Goal: Task Accomplishment & Management: Manage account settings

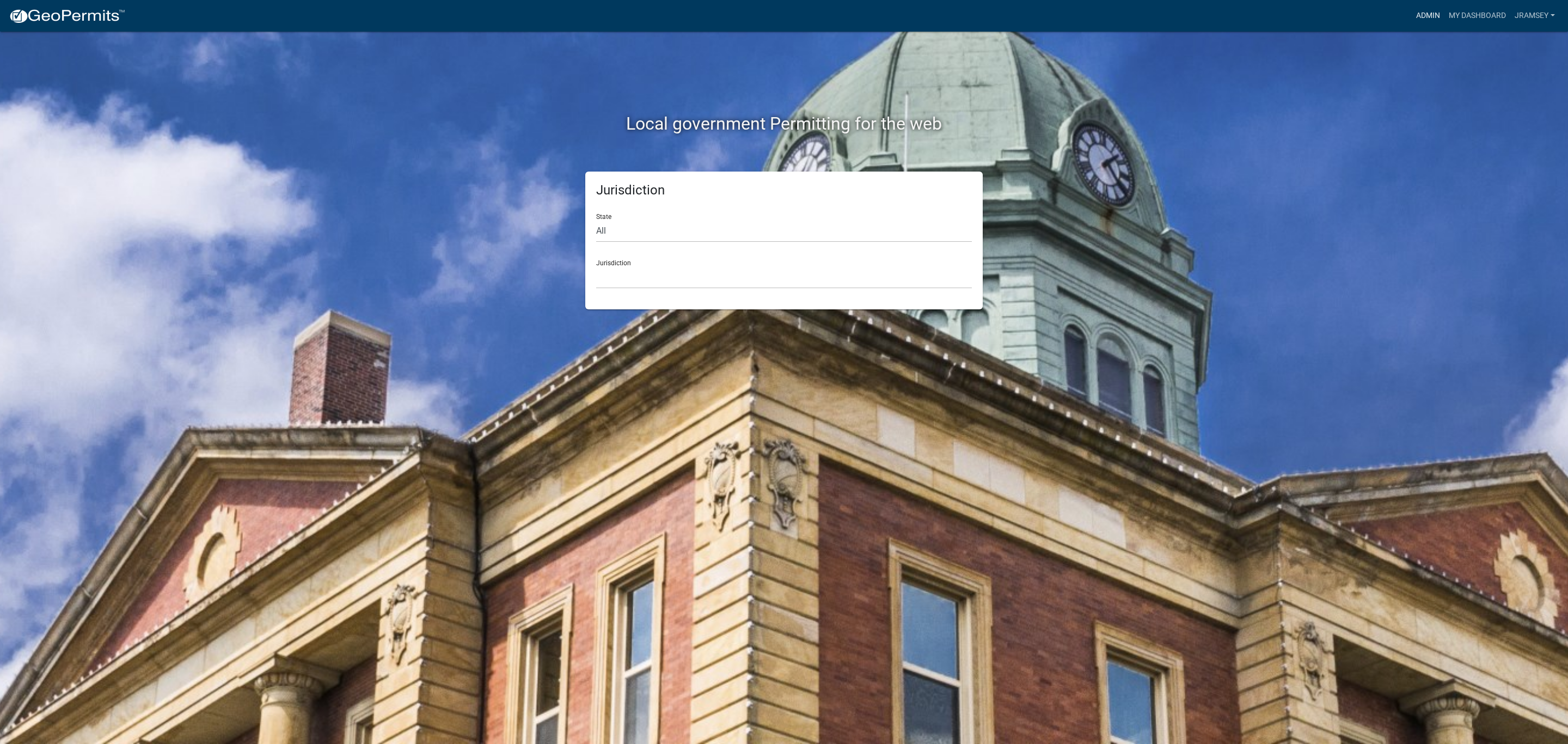
click at [1434, 10] on link "Admin" at bounding box center [1429, 16] width 32 height 21
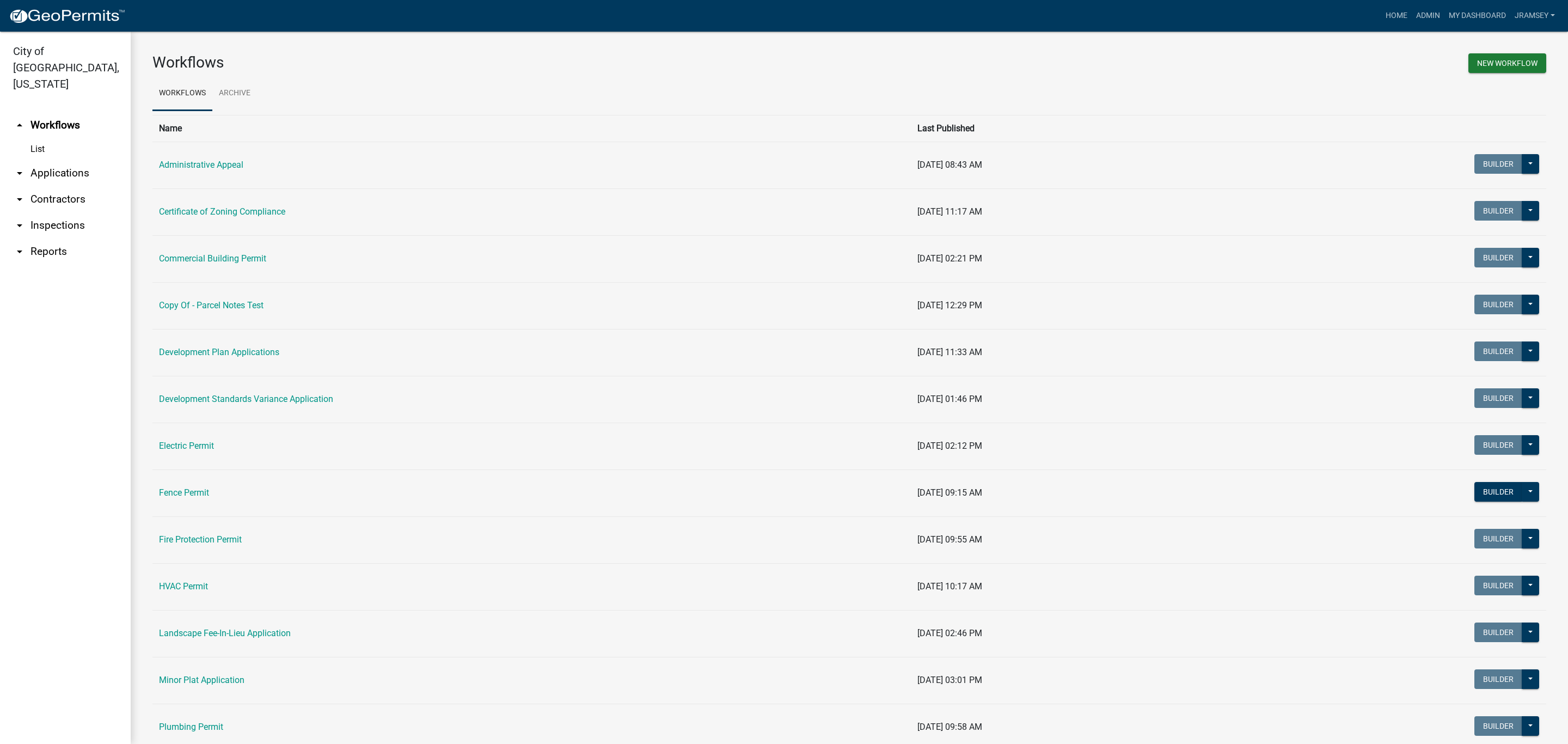
click at [36, 213] on link "arrow_drop_down Inspections" at bounding box center [65, 225] width 131 height 26
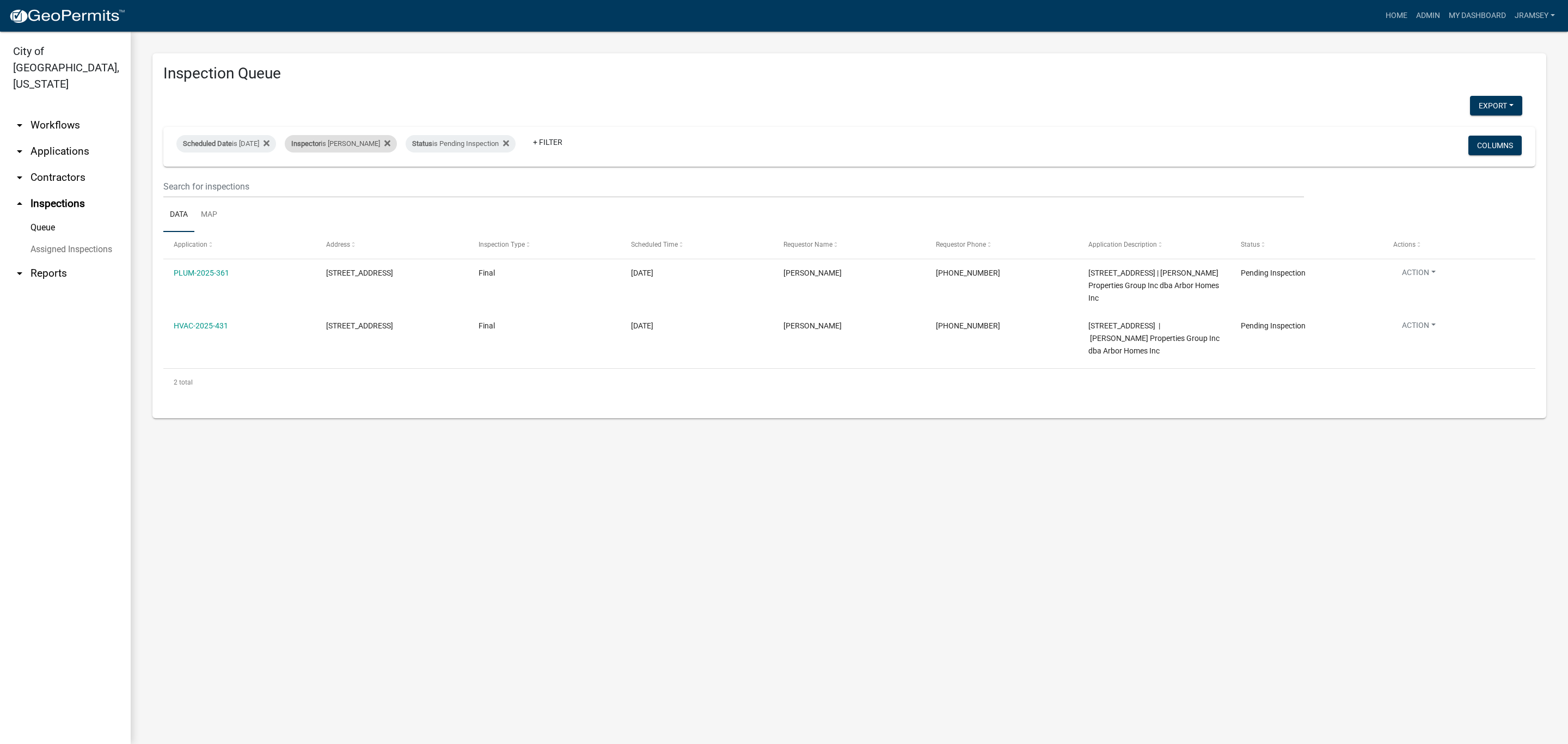
click at [368, 142] on div "Inspector is [PERSON_NAME]" at bounding box center [341, 144] width 112 height 18
click at [353, 196] on select "Select an option None [PERSON_NAME] [PERSON_NAME] [PERSON_NAME] [PERSON_NAME] […" at bounding box center [360, 196] width 109 height 22
select select "fdb3bcc6-ce93-4663-8a18-5c08884dd177"
click at [305, 185] on select "Select an option None [PERSON_NAME] [PERSON_NAME] [PERSON_NAME] [PERSON_NAME] […" at bounding box center [360, 196] width 109 height 22
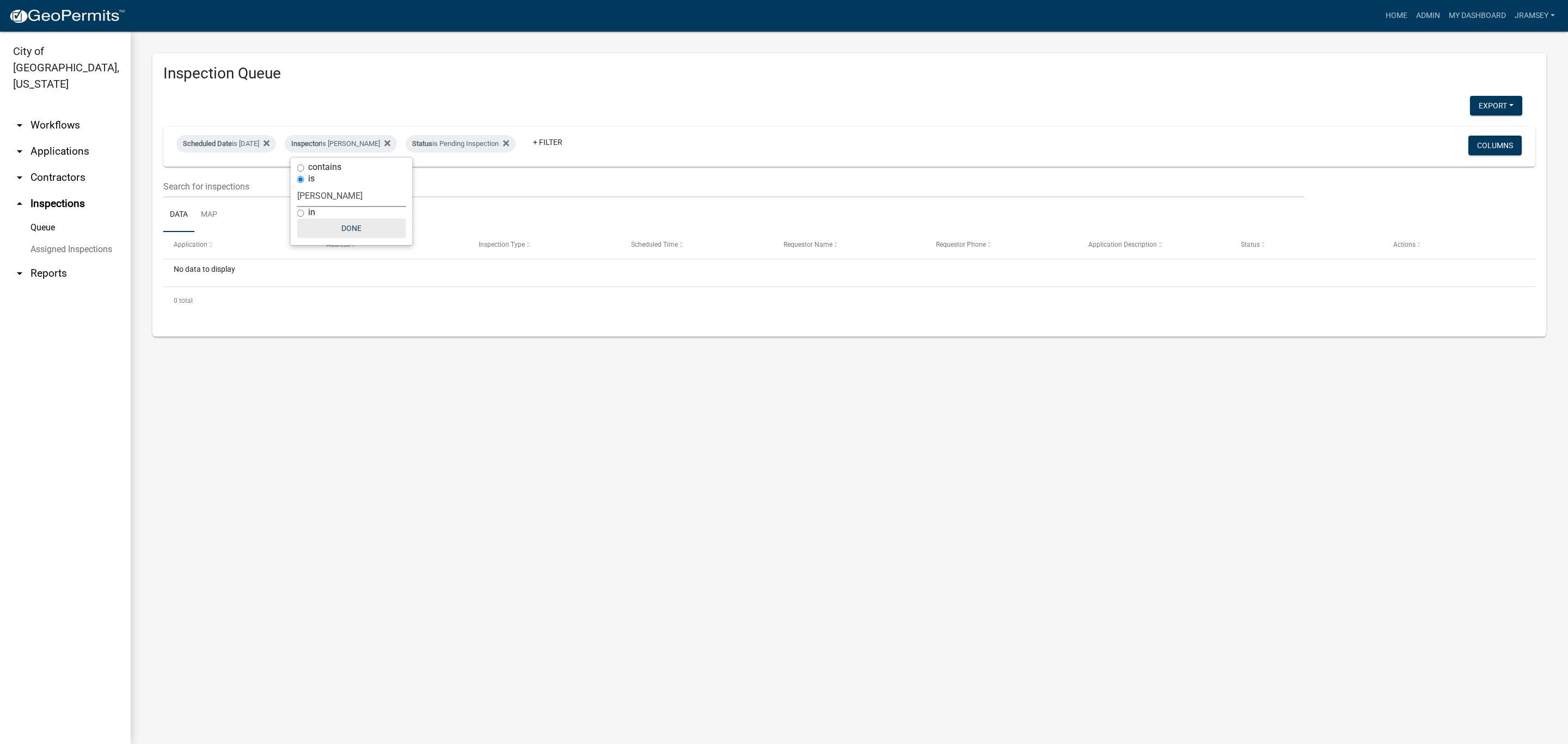
click at [337, 224] on button "Done" at bounding box center [352, 228] width 109 height 20
click at [509, 144] on icon at bounding box center [506, 143] width 6 height 6
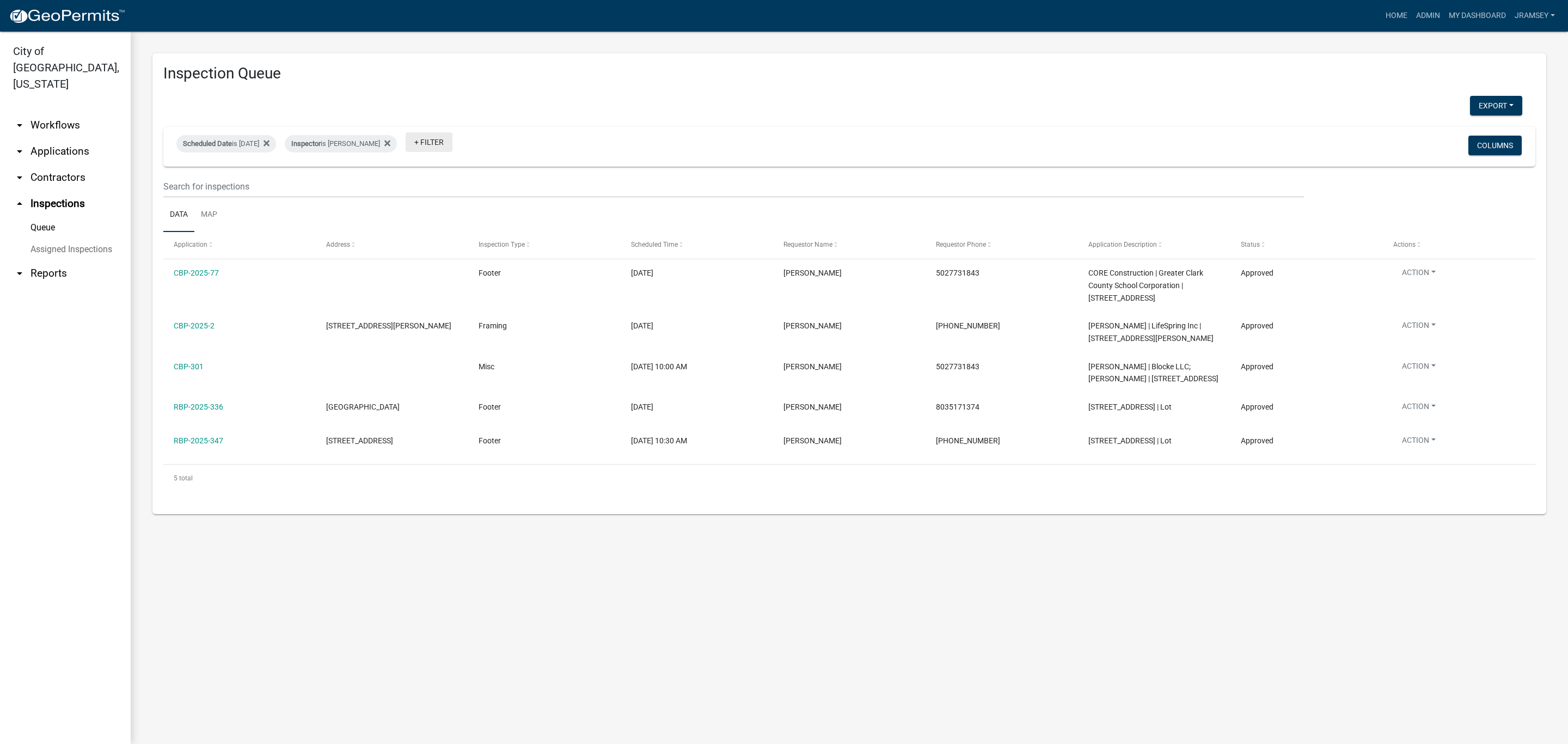
click at [424, 147] on link "+ Filter" at bounding box center [429, 142] width 46 height 20
click at [404, 348] on li "Status" at bounding box center [434, 351] width 100 height 25
click at [412, 188] on select "Select an option Pending Schedule Pending Inspection Approved Denied Deleted Vo…" at bounding box center [430, 185] width 109 height 22
select select "1"
click at [410, 173] on select "Select an option Pending Schedule Pending Inspection Approved Denied Deleted Vo…" at bounding box center [430, 185] width 109 height 22
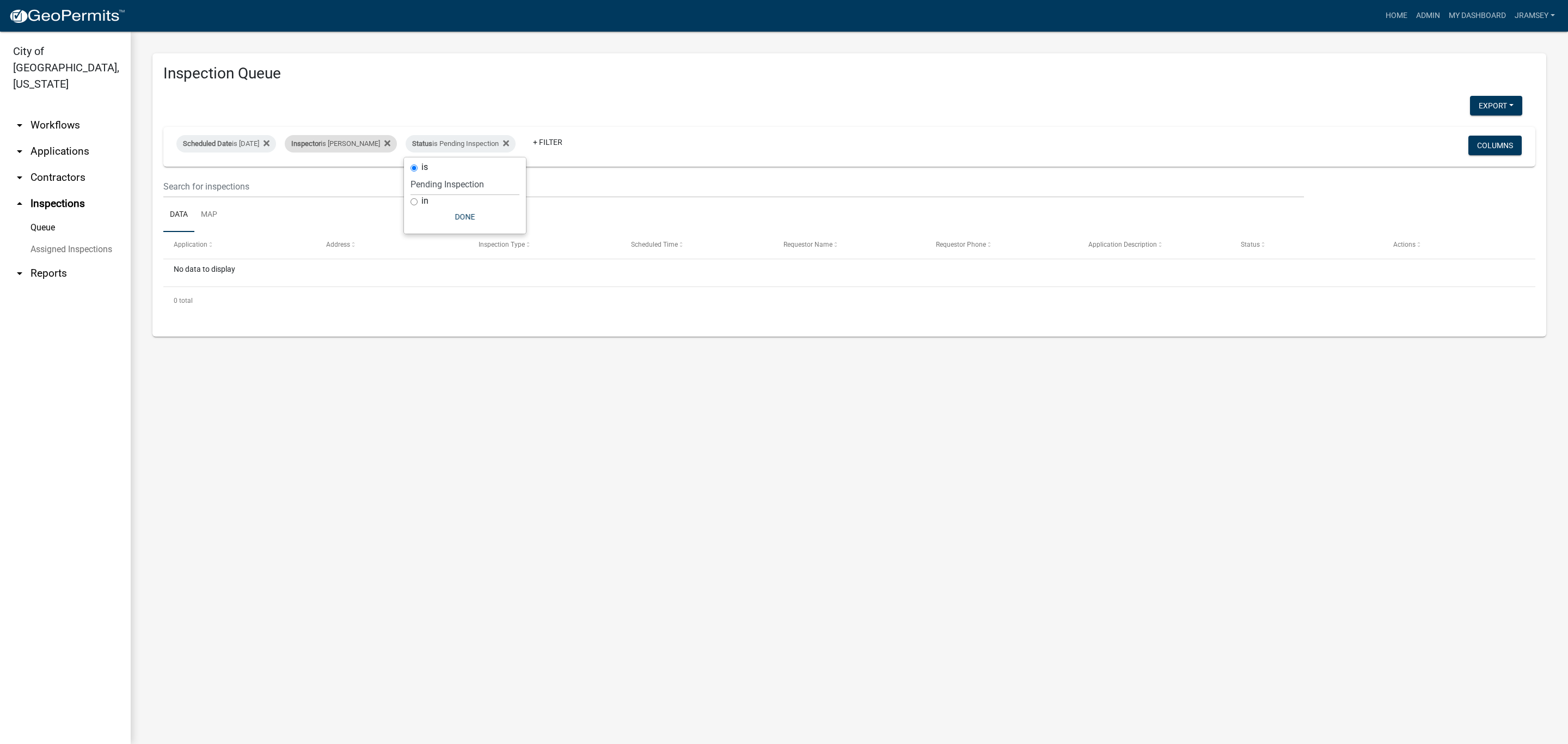
click at [367, 145] on div "Inspector is [PERSON_NAME]" at bounding box center [341, 144] width 112 height 18
click at [322, 193] on select "Select an option None [PERSON_NAME] [PERSON_NAME] [PERSON_NAME] [PERSON_NAME] […" at bounding box center [352, 196] width 109 height 22
select select "36a8b8f0-2ef8-43e9-ae06-718f51af8d36"
click at [304, 185] on select "Select an option None [PERSON_NAME] [PERSON_NAME] [PERSON_NAME] [PERSON_NAME] […" at bounding box center [352, 196] width 109 height 22
click at [358, 231] on button "Done" at bounding box center [359, 228] width 109 height 20
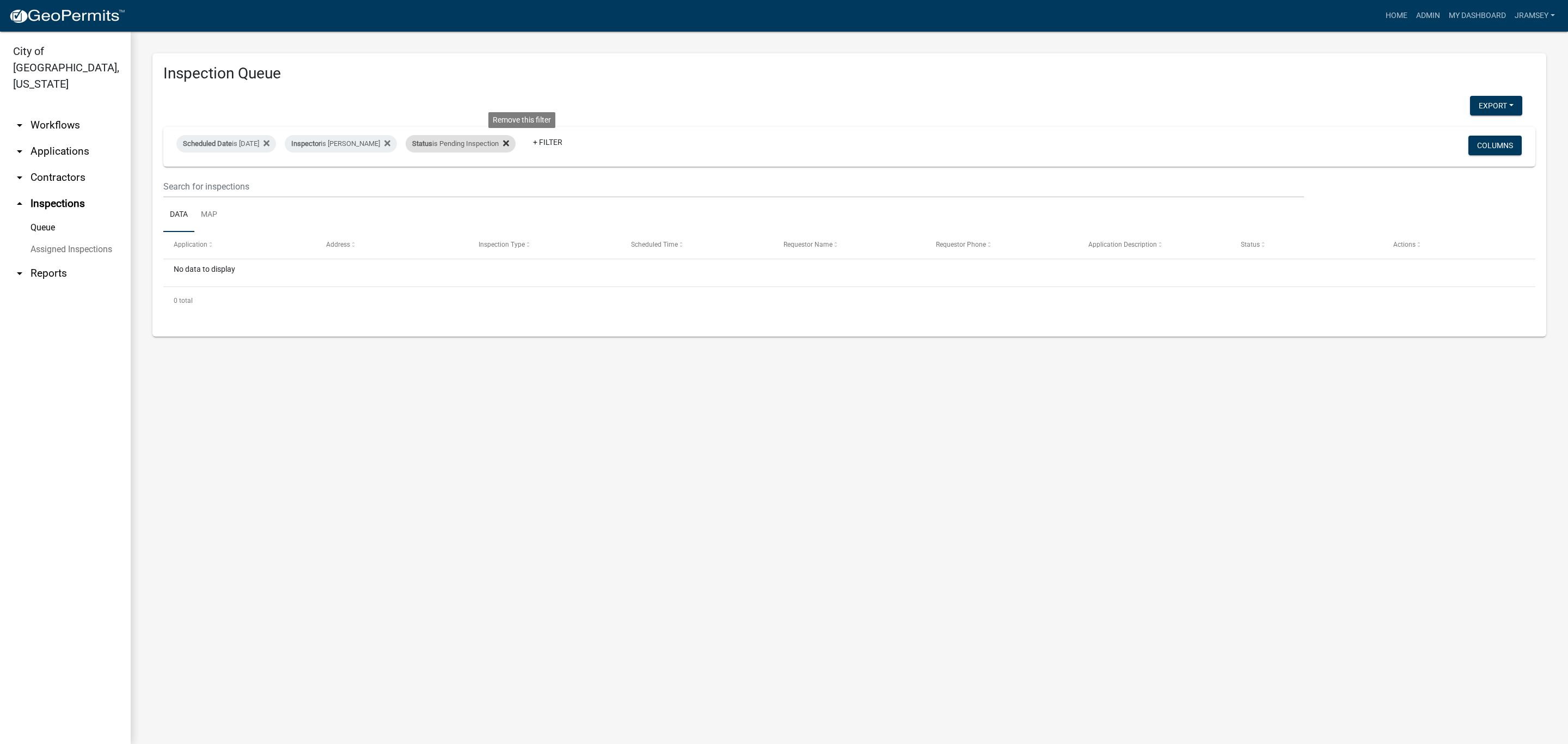
click at [509, 142] on icon at bounding box center [506, 143] width 6 height 9
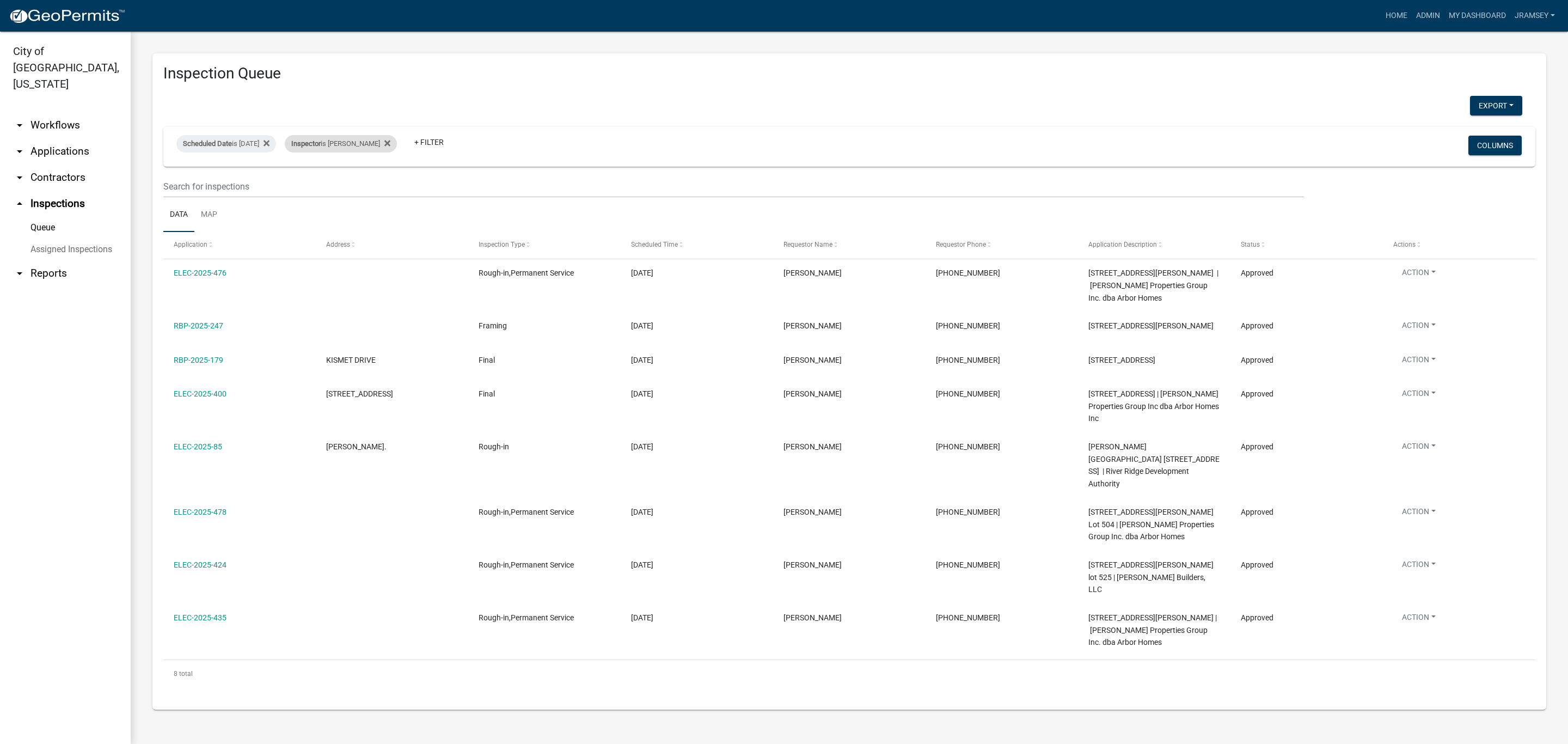
click at [358, 139] on div "Inspector is [PERSON_NAME]" at bounding box center [341, 144] width 112 height 18
click at [340, 192] on select "Select an option None [PERSON_NAME] [PERSON_NAME] [PERSON_NAME] [PERSON_NAME] […" at bounding box center [359, 196] width 109 height 22
select select "13c97fbc-c819-4cee-844a-0db3d3c4db95"
click at [305, 185] on select "Select an option None [PERSON_NAME] [PERSON_NAME] [PERSON_NAME] [PERSON_NAME] […" at bounding box center [359, 196] width 109 height 22
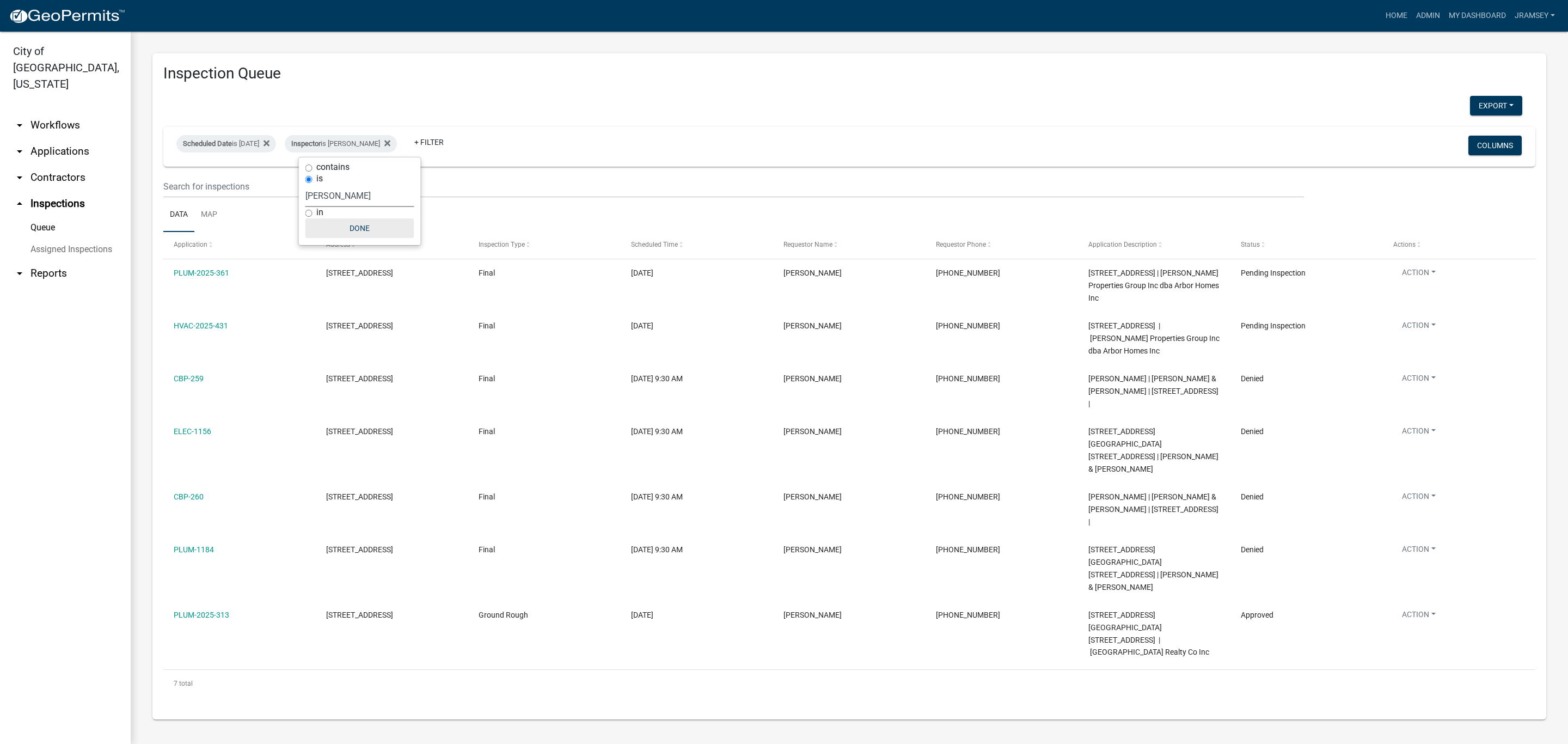
click at [360, 230] on button "Done" at bounding box center [360, 228] width 109 height 20
click at [368, 144] on div "Inspector is [PERSON_NAME]" at bounding box center [341, 144] width 112 height 18
click at [361, 190] on select "Select an option None [PERSON_NAME] [PERSON_NAME] [PERSON_NAME] [PERSON_NAME] […" at bounding box center [360, 196] width 109 height 22
select select "36a8b8f0-2ef8-43e9-ae06-718f51af8d36"
click at [305, 185] on select "Select an option None [PERSON_NAME] [PERSON_NAME] [PERSON_NAME] [PERSON_NAME] […" at bounding box center [360, 196] width 109 height 22
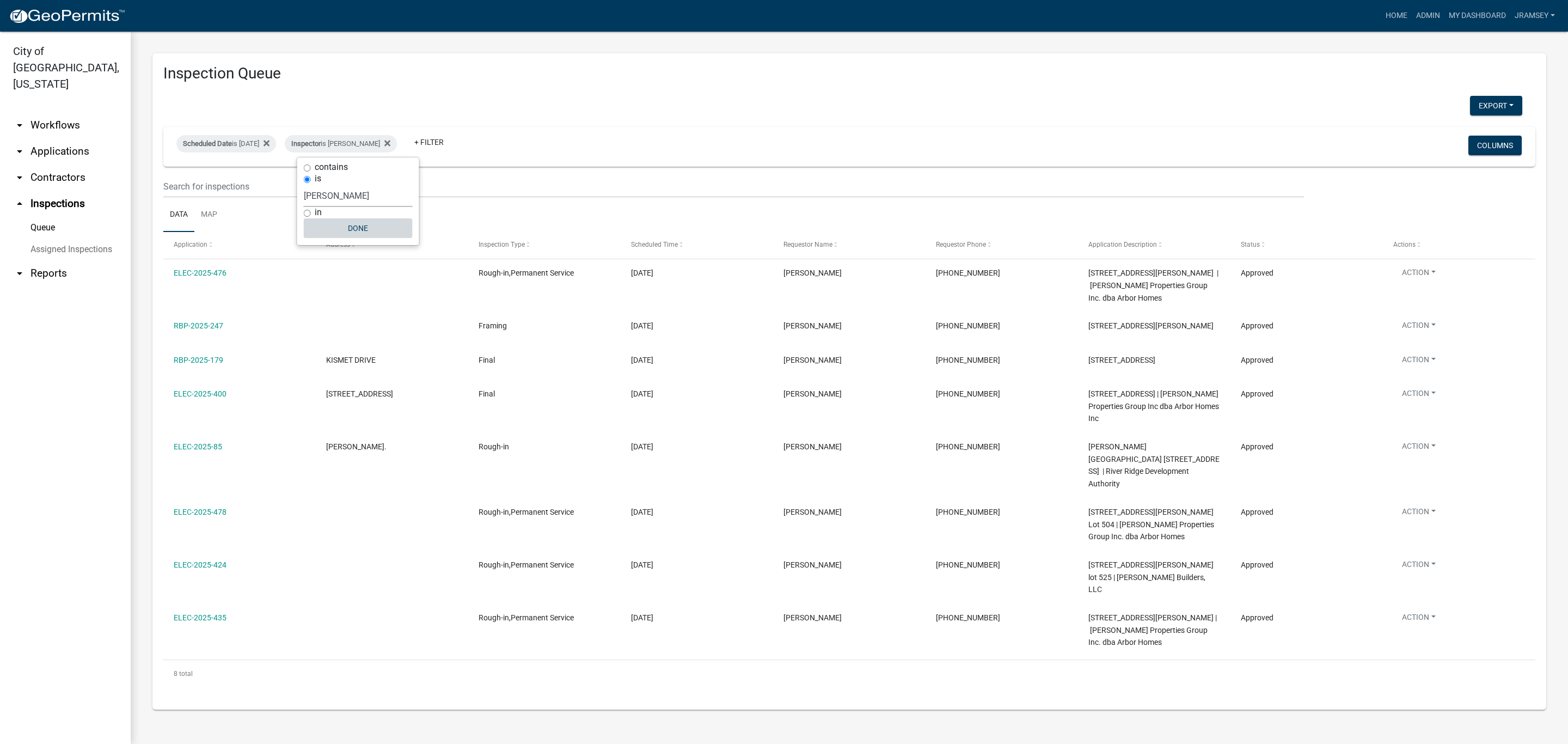
click at [362, 227] on button "Done" at bounding box center [359, 228] width 109 height 20
click at [347, 148] on div "Inspector is [PERSON_NAME]" at bounding box center [341, 144] width 112 height 18
click at [340, 192] on select "Select an option None [PERSON_NAME] [PERSON_NAME] [PERSON_NAME] [PERSON_NAME] […" at bounding box center [359, 196] width 109 height 22
select select "13c97fbc-c819-4cee-844a-0db3d3c4db95"
click at [305, 185] on select "Select an option None [PERSON_NAME] [PERSON_NAME] [PERSON_NAME] [PERSON_NAME] […" at bounding box center [359, 196] width 109 height 22
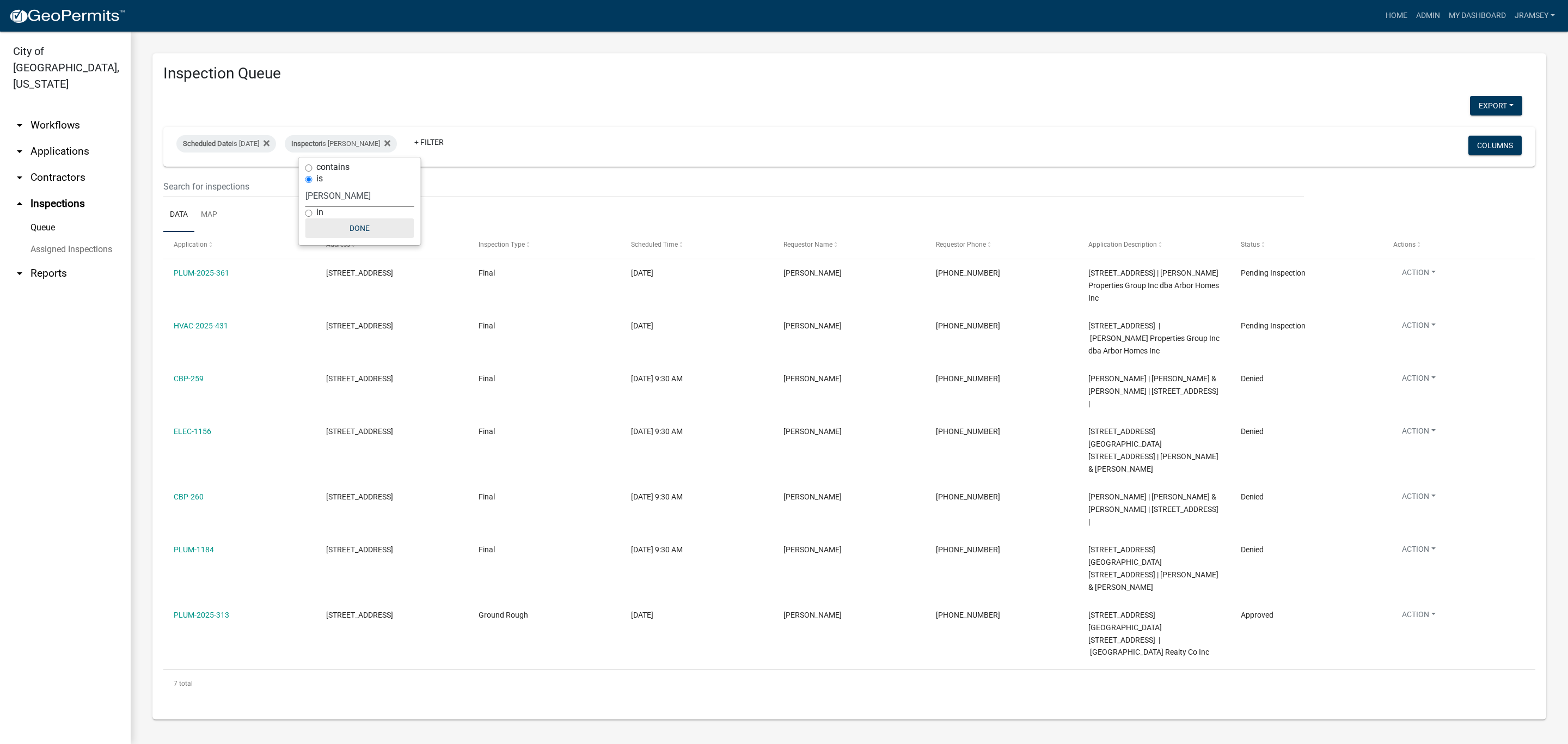
click at [362, 231] on button "Done" at bounding box center [360, 228] width 109 height 20
click at [450, 136] on link "+ Filter" at bounding box center [429, 142] width 46 height 20
click at [426, 354] on li "Status" at bounding box center [450, 351] width 100 height 25
click at [440, 184] on select "Select an option Pending Schedule Pending Inspection Approved Denied Deleted Vo…" at bounding box center [446, 185] width 109 height 22
select select "1"
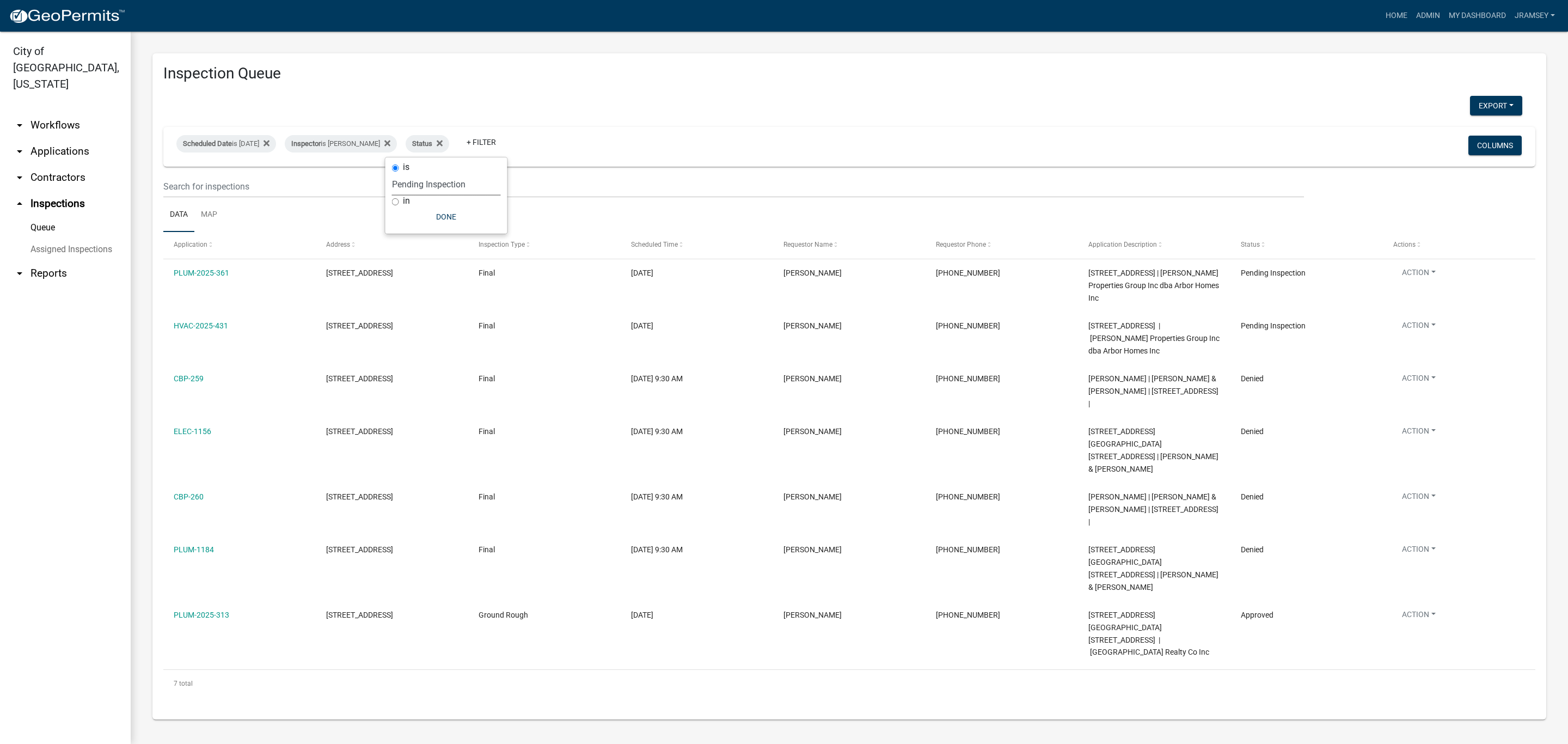
click at [427, 173] on select "Select an option Pending Schedule Pending Inspection Approved Denied Deleted Vo…" at bounding box center [446, 185] width 109 height 22
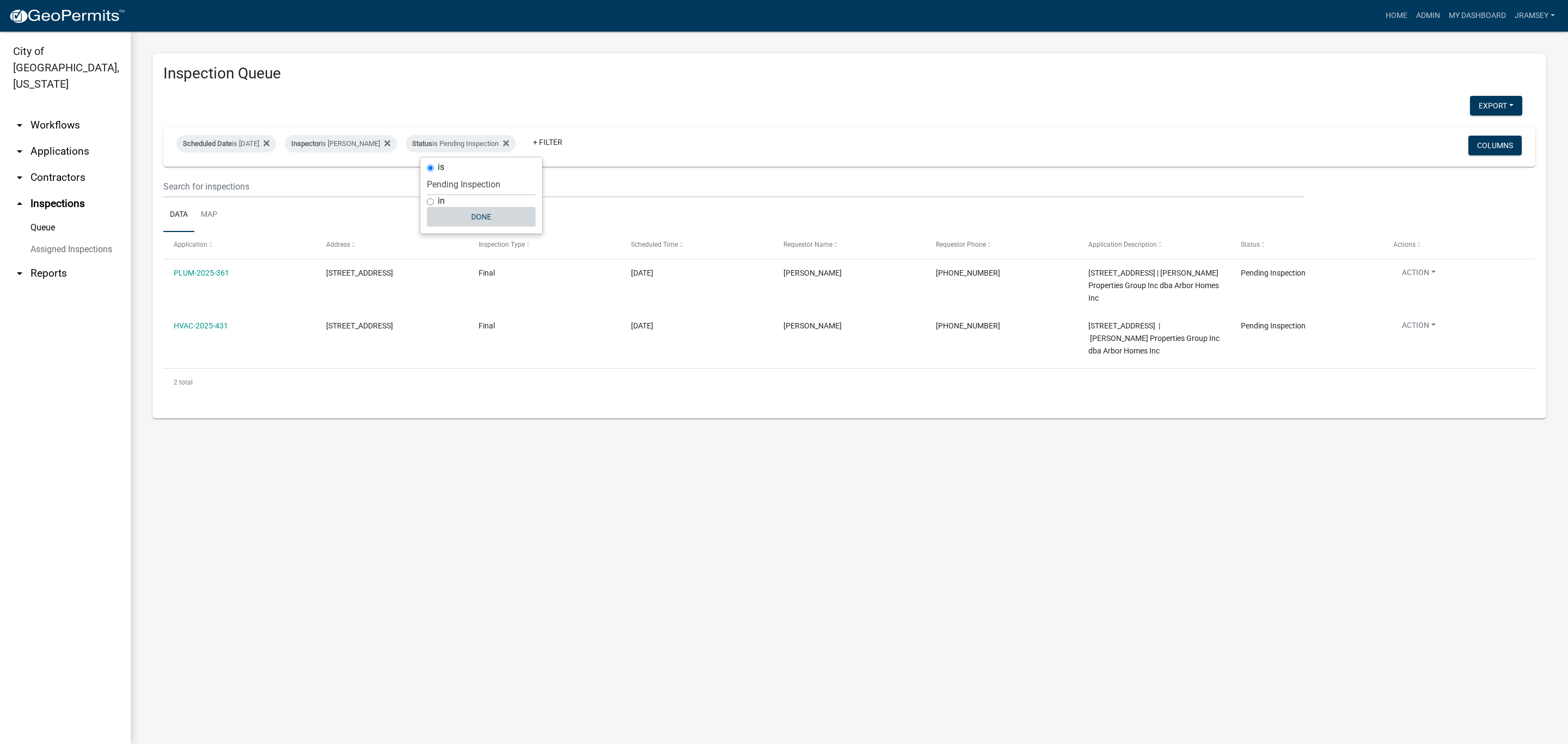
click at [479, 218] on button "Done" at bounding box center [482, 216] width 109 height 20
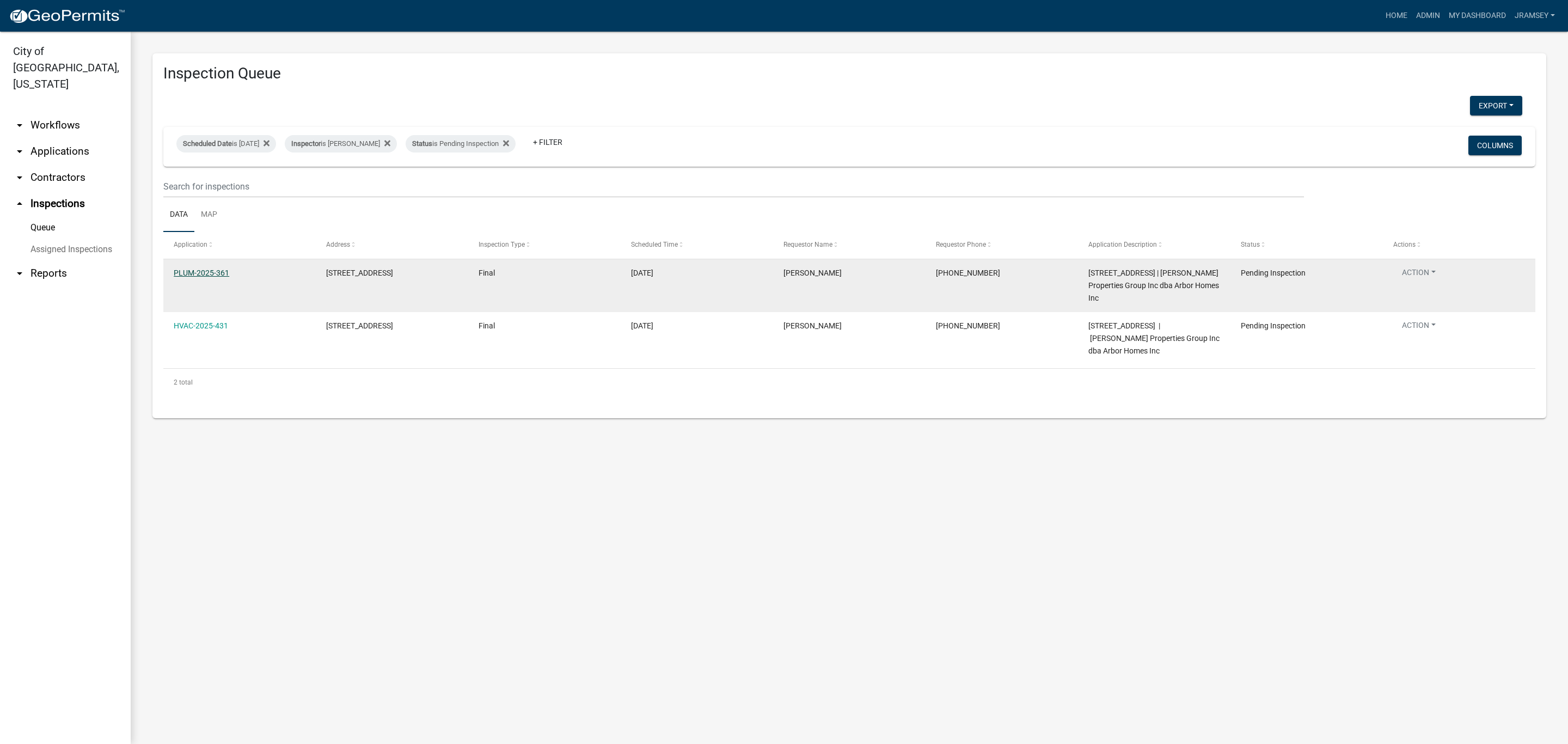
click at [218, 275] on link "PLUM-2025-361" at bounding box center [201, 273] width 55 height 9
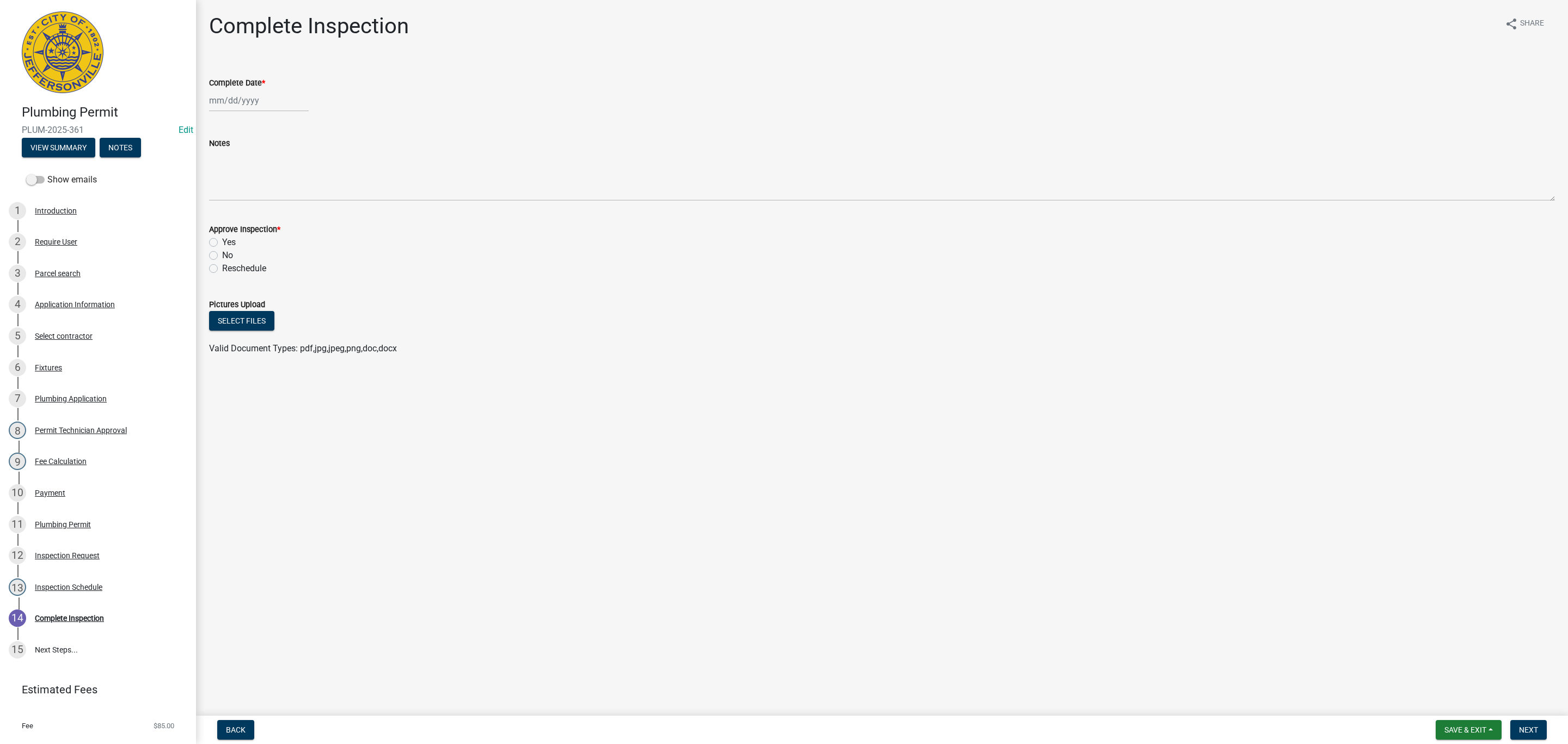
select select "9"
select select "2025"
click at [250, 102] on div "[PERSON_NAME] Feb Mar Apr [PERSON_NAME][DATE] Oct Nov [DATE] 1526 1527 1528 152…" at bounding box center [258, 100] width 100 height 22
click at [226, 210] on div "22" at bounding box center [220, 211] width 18 height 18
type input "[DATE]"
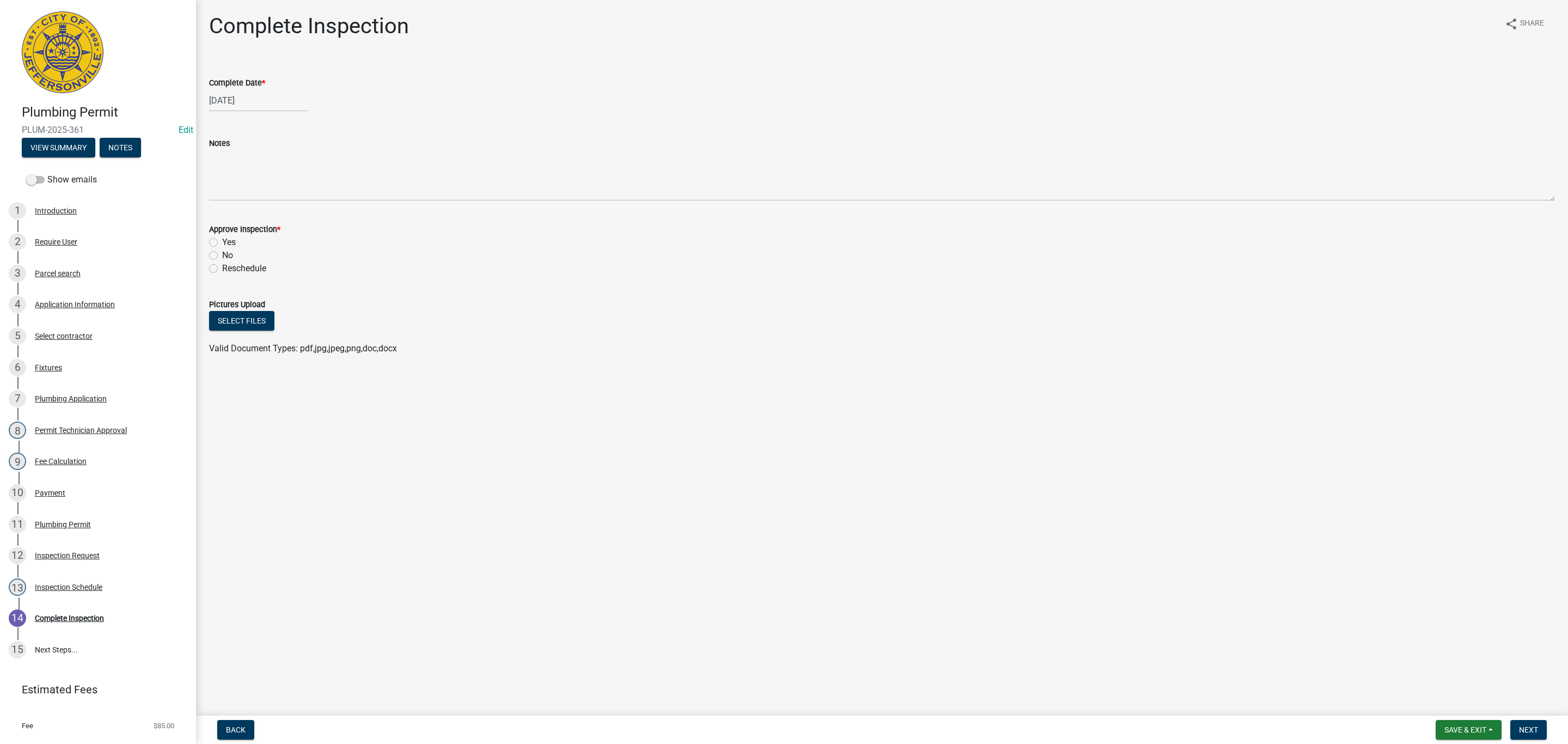
click at [222, 242] on label "Yes" at bounding box center [229, 243] width 13 height 13
click at [222, 242] on input "Yes" at bounding box center [226, 240] width 7 height 7
radio input "true"
click at [1531, 736] on button "Next" at bounding box center [1528, 730] width 36 height 20
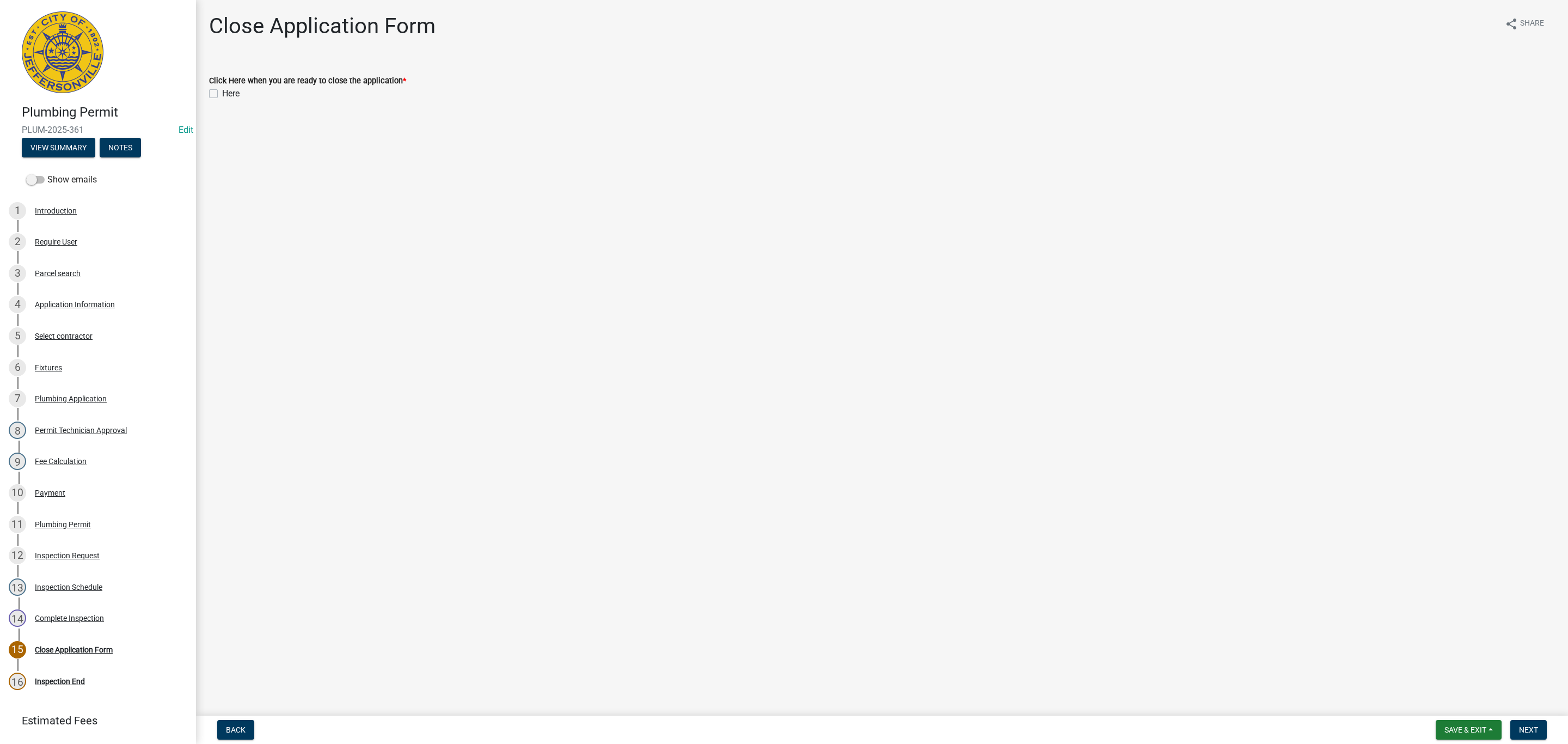
click at [222, 91] on label "Here" at bounding box center [231, 94] width 18 height 13
click at [222, 91] on input "Here" at bounding box center [226, 91] width 7 height 7
checkbox input "true"
drag, startPoint x: 1527, startPoint y: 728, endPoint x: 1524, endPoint y: 720, distance: 8.5
click at [1526, 728] on span "Next" at bounding box center [1529, 730] width 19 height 9
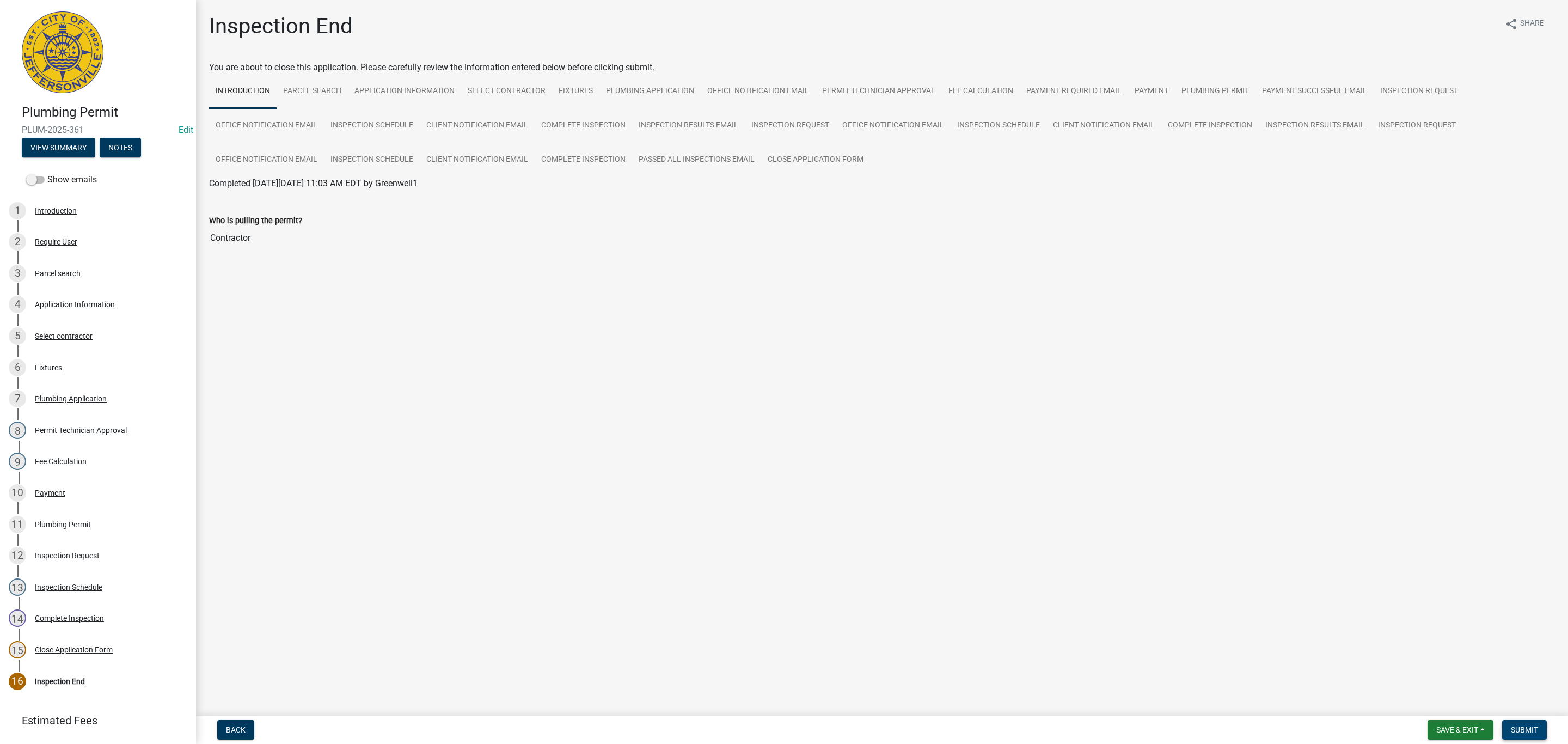
click at [1527, 725] on button "Submit" at bounding box center [1524, 730] width 45 height 20
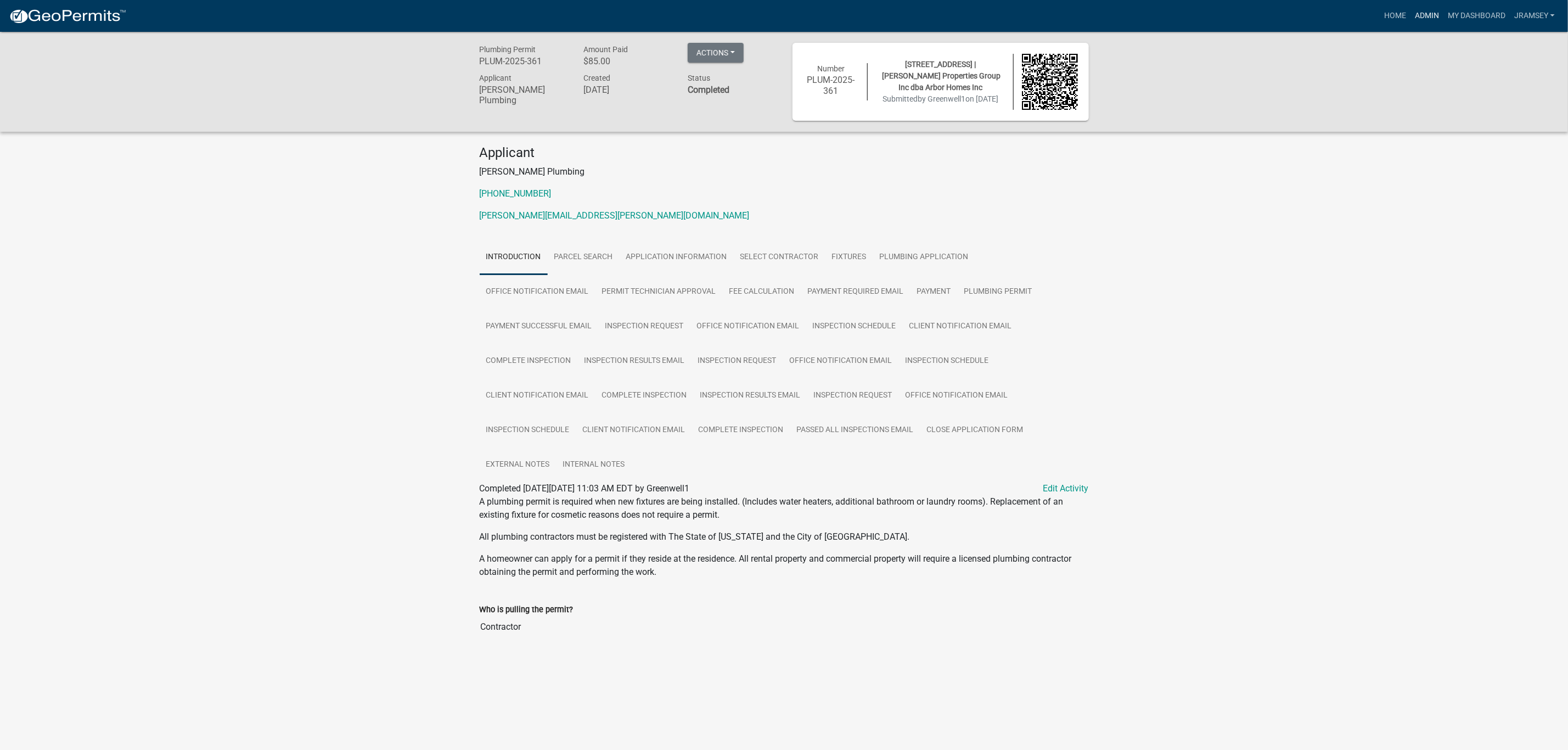
click at [1427, 19] on link "Admin" at bounding box center [1427, 16] width 33 height 21
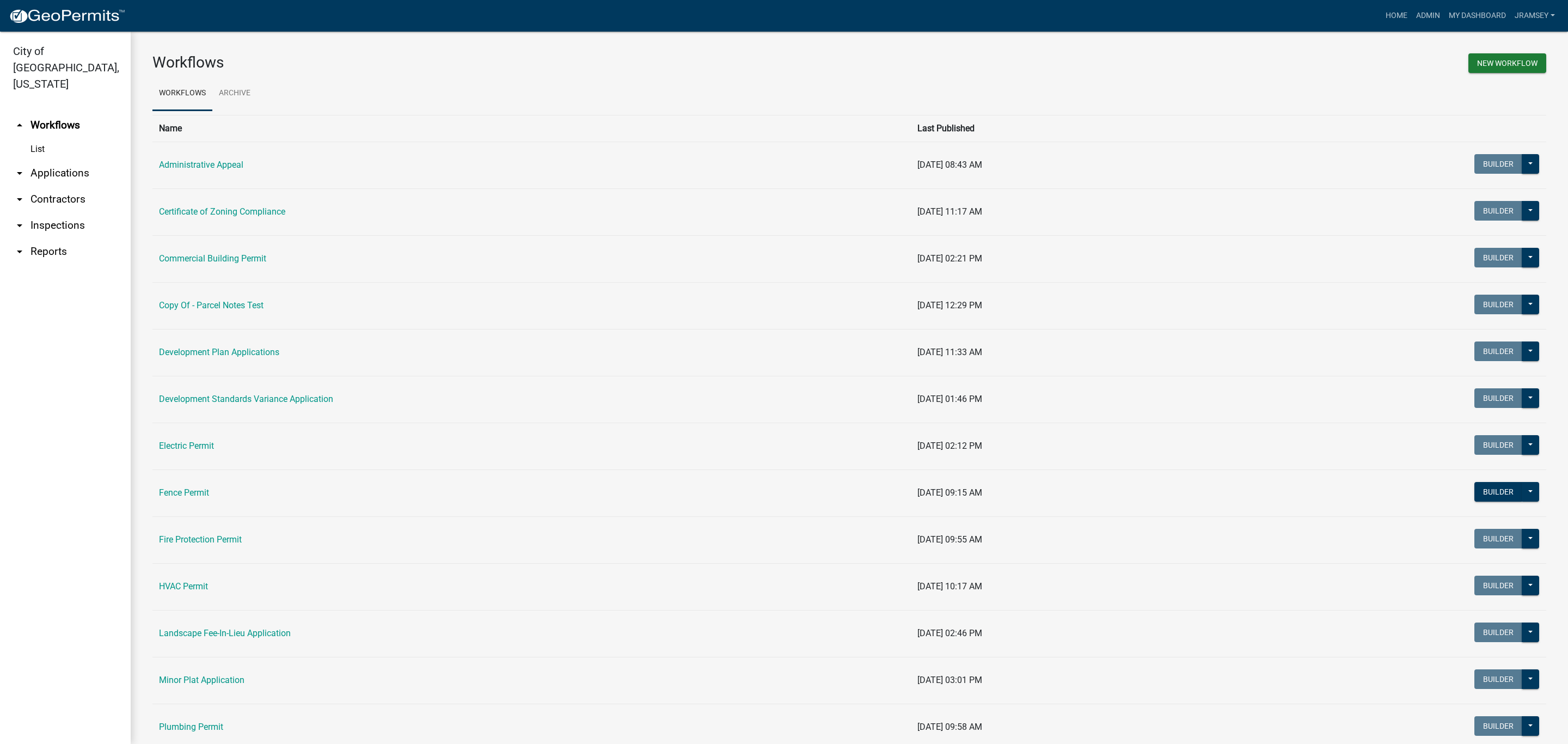
click at [67, 213] on link "arrow_drop_down Inspections" at bounding box center [65, 225] width 131 height 26
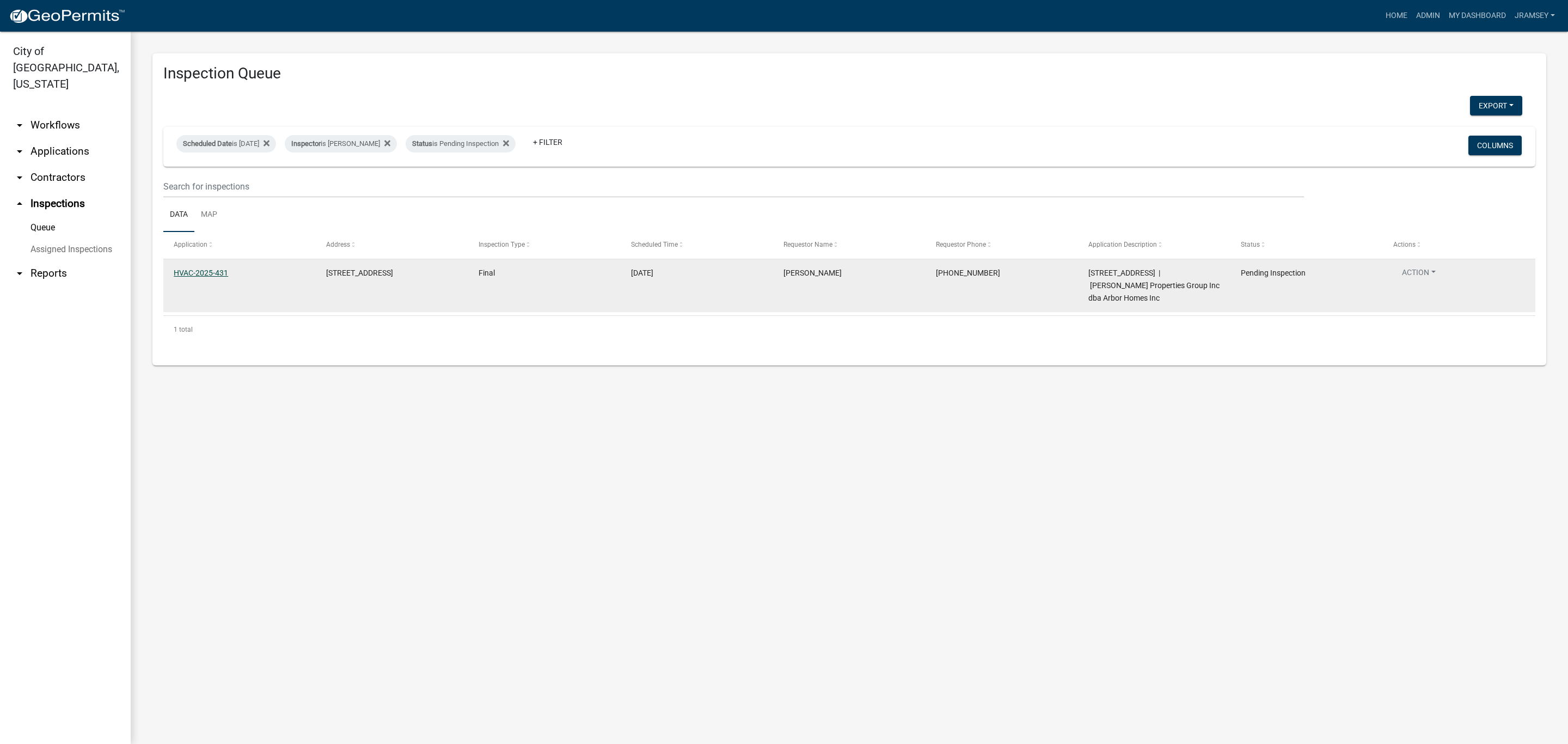
click at [219, 275] on link "HVAC-2025-431" at bounding box center [201, 273] width 55 height 9
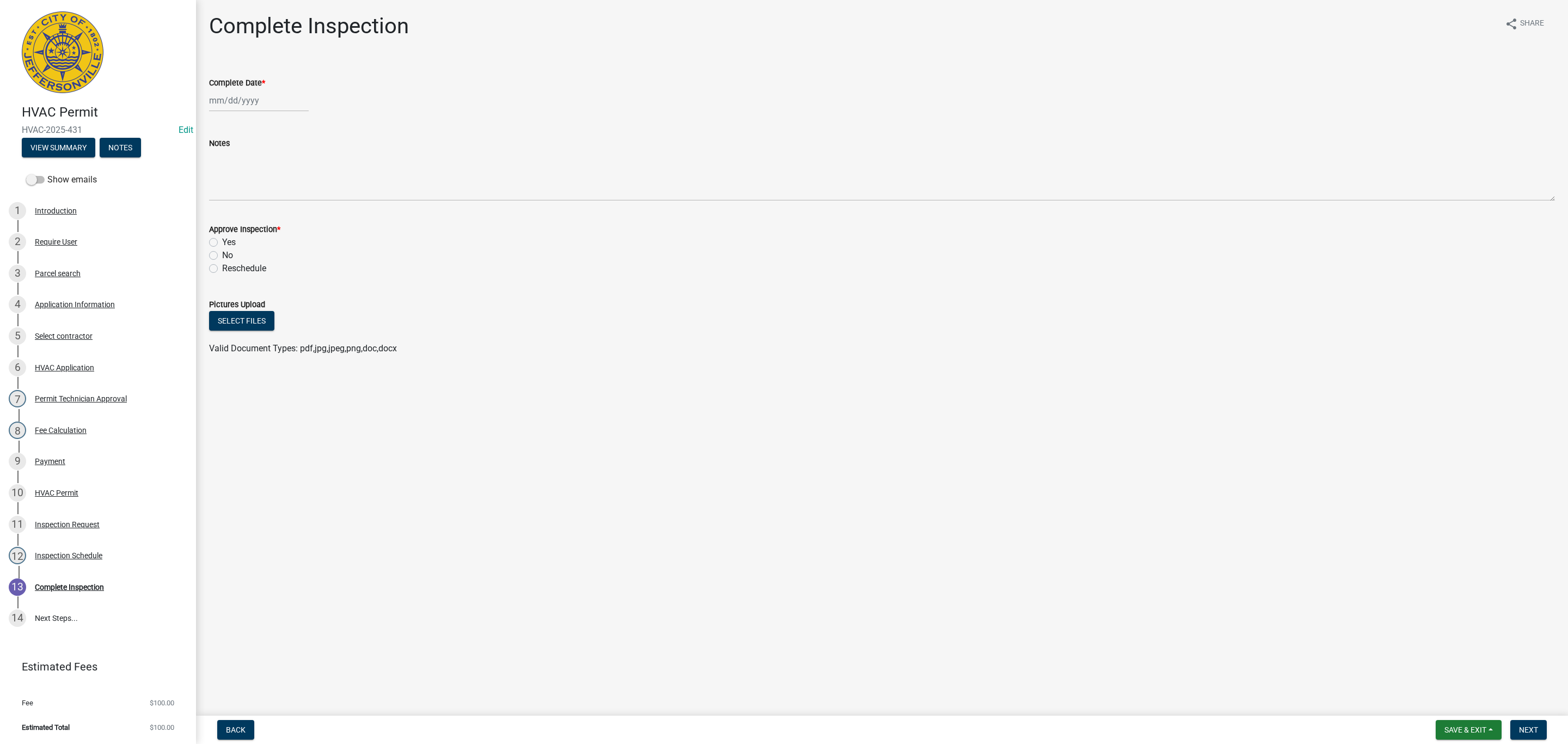
select select "9"
select select "2025"
click at [244, 105] on div "[PERSON_NAME] Feb Mar Apr [PERSON_NAME][DATE] Oct Nov [DATE] 1526 1527 1528 152…" at bounding box center [258, 100] width 100 height 22
click at [218, 211] on div "22" at bounding box center [220, 211] width 18 height 18
type input "[DATE]"
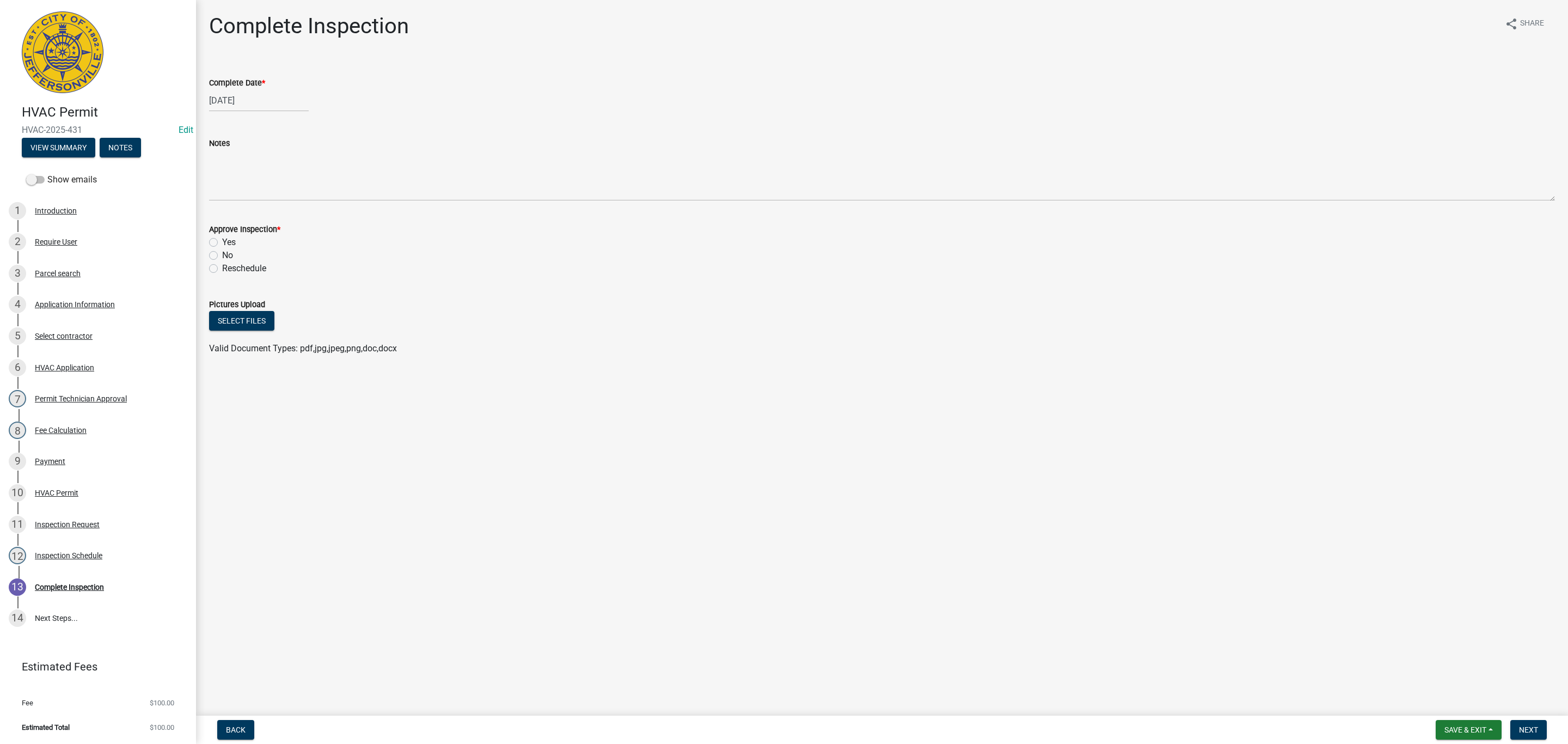
click at [222, 240] on label "Yes" at bounding box center [229, 243] width 13 height 13
click at [222, 240] on input "Yes" at bounding box center [226, 240] width 7 height 7
radio input "true"
click at [1522, 731] on span "Next" at bounding box center [1529, 730] width 19 height 9
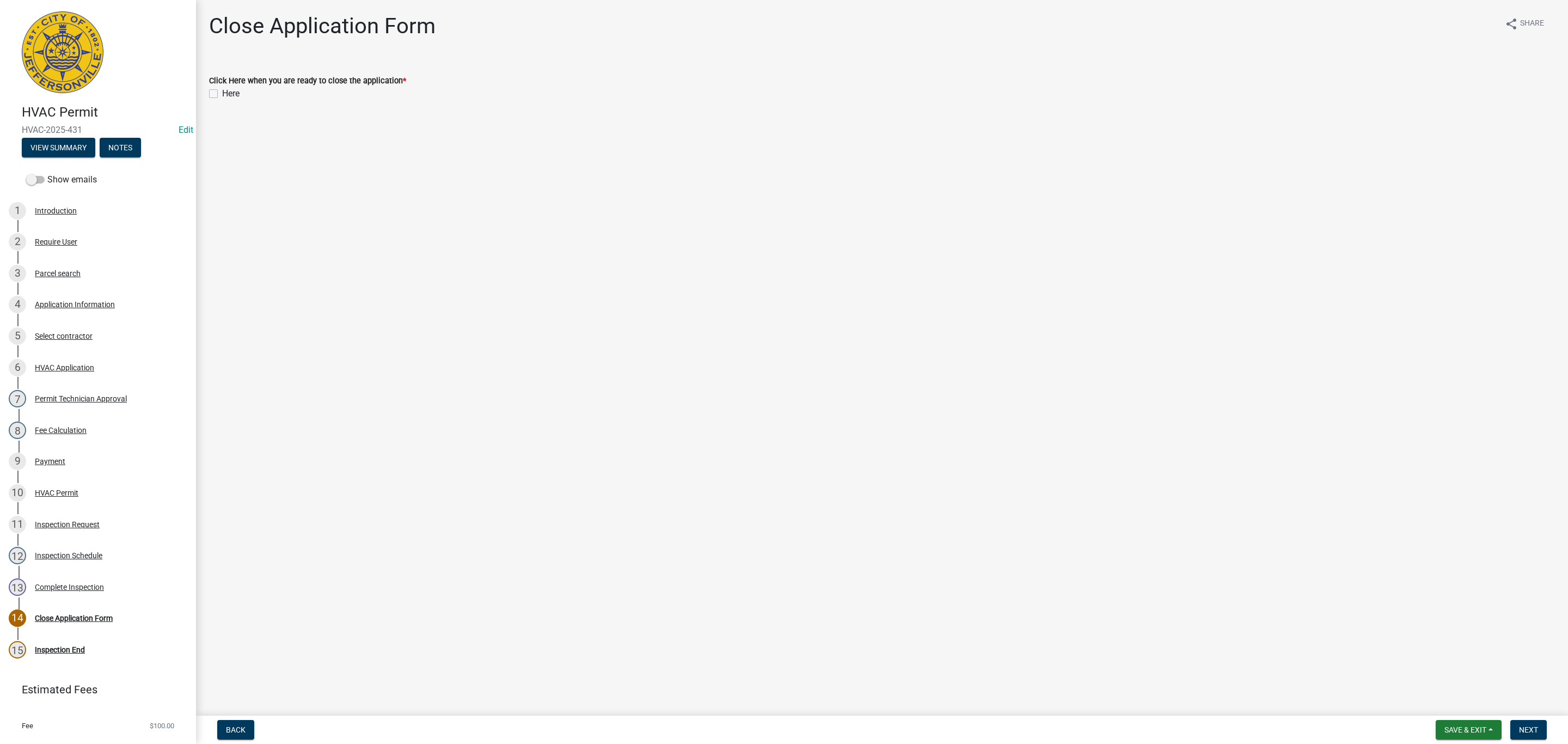
click at [222, 97] on label "Here" at bounding box center [231, 94] width 18 height 13
click at [222, 94] on input "Here" at bounding box center [226, 91] width 7 height 7
checkbox input "true"
click at [1520, 728] on span "Next" at bounding box center [1529, 730] width 19 height 9
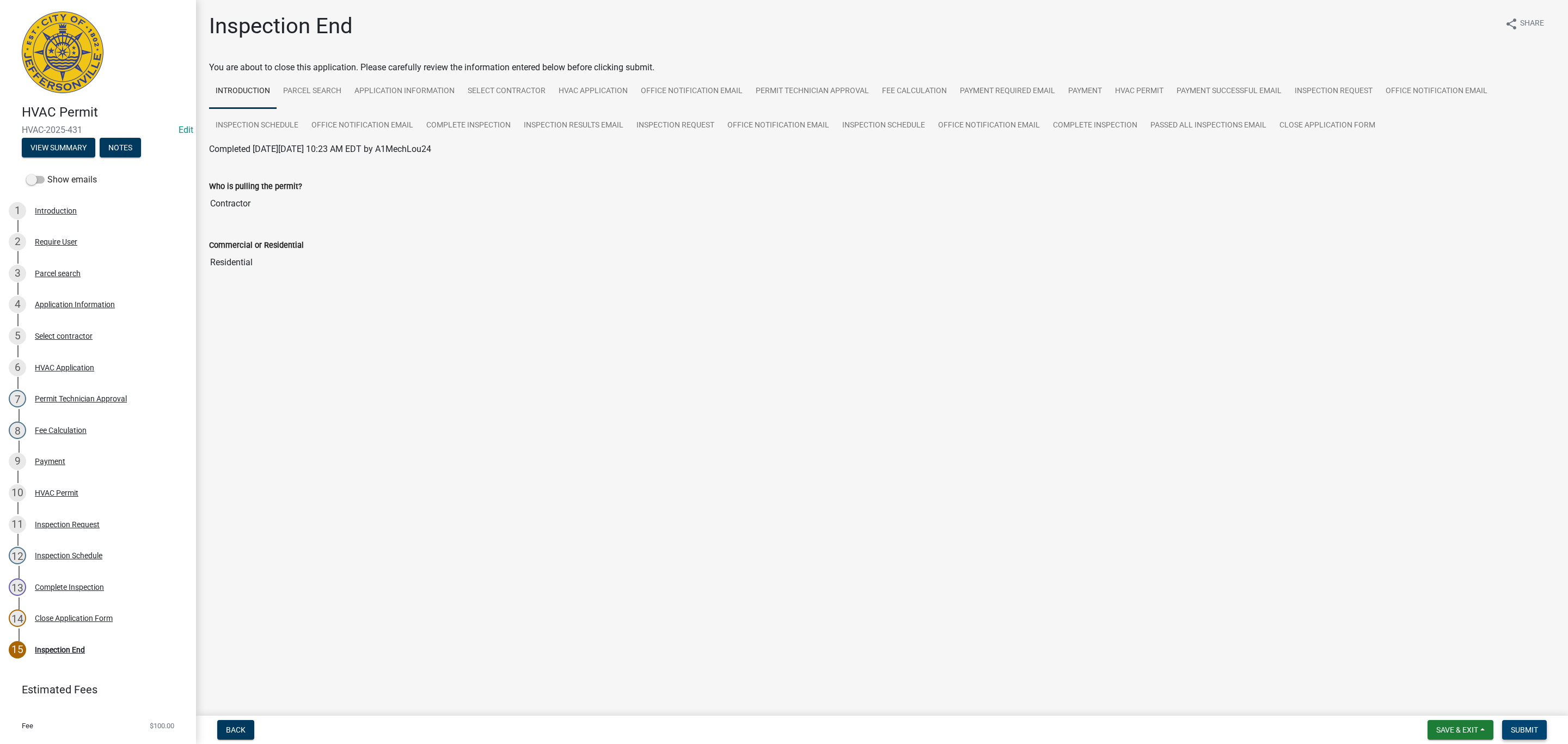
click at [1530, 726] on span "Submit" at bounding box center [1524, 730] width 27 height 9
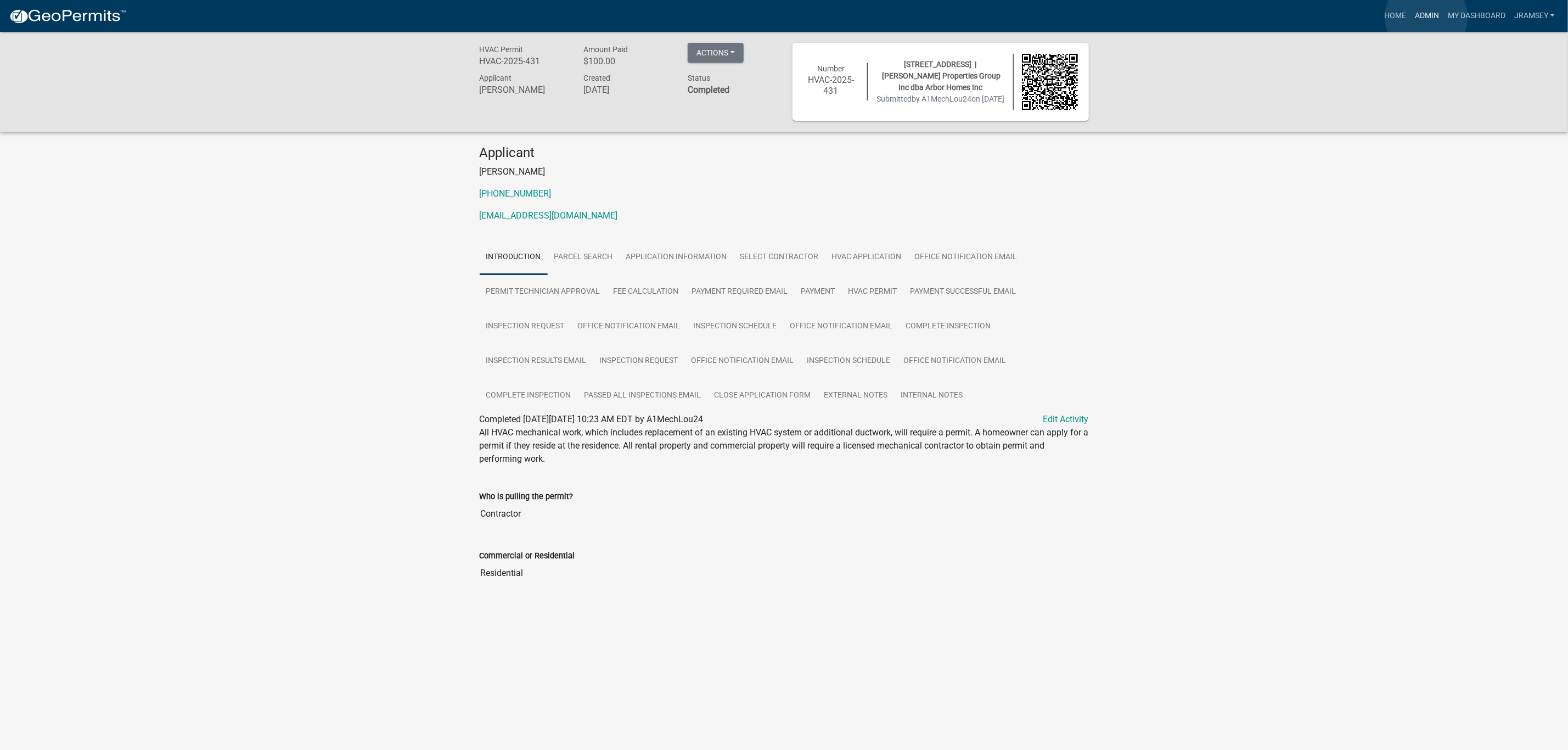
click at [1427, 17] on link "Admin" at bounding box center [1427, 16] width 33 height 21
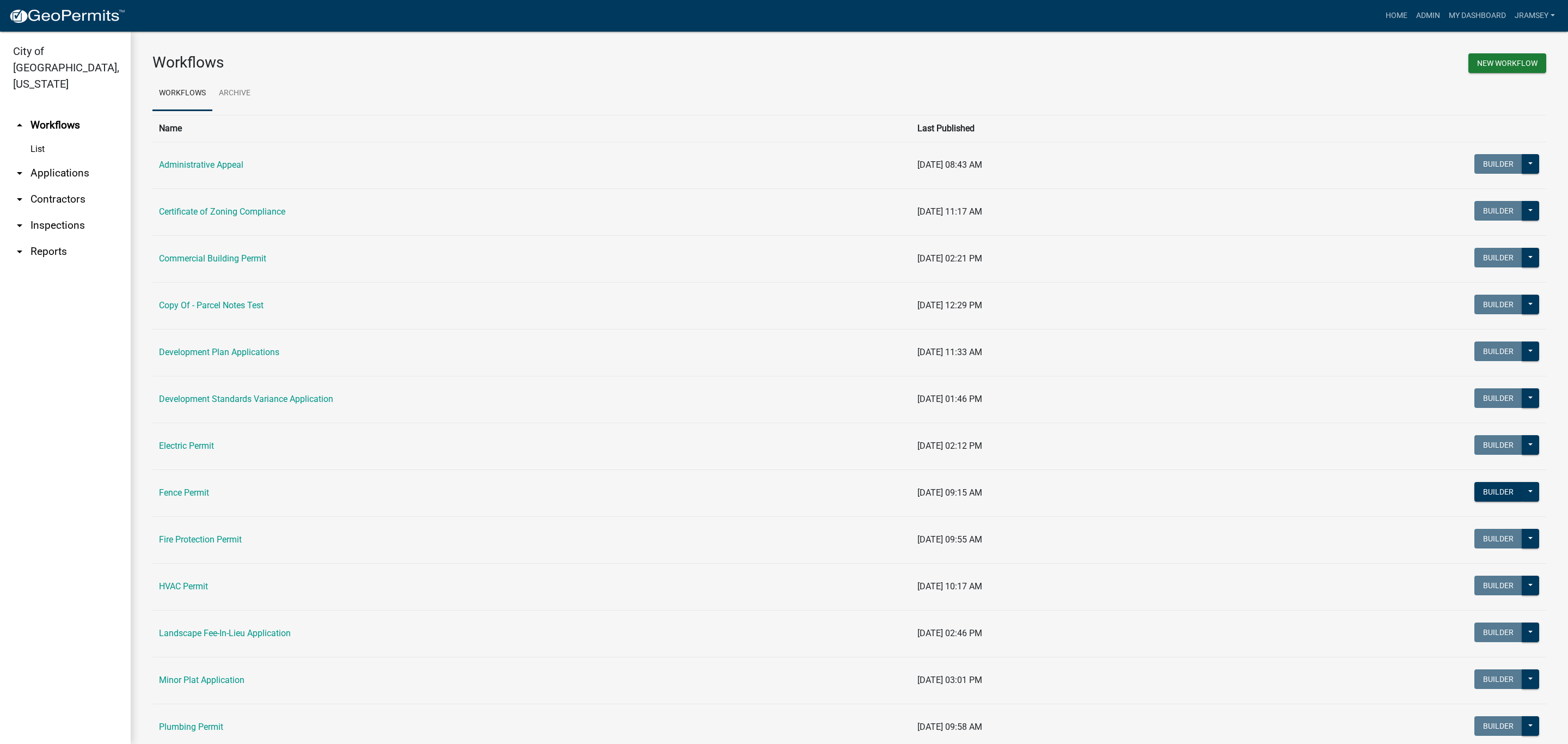
click at [30, 213] on link "arrow_drop_down Inspections" at bounding box center [65, 225] width 131 height 26
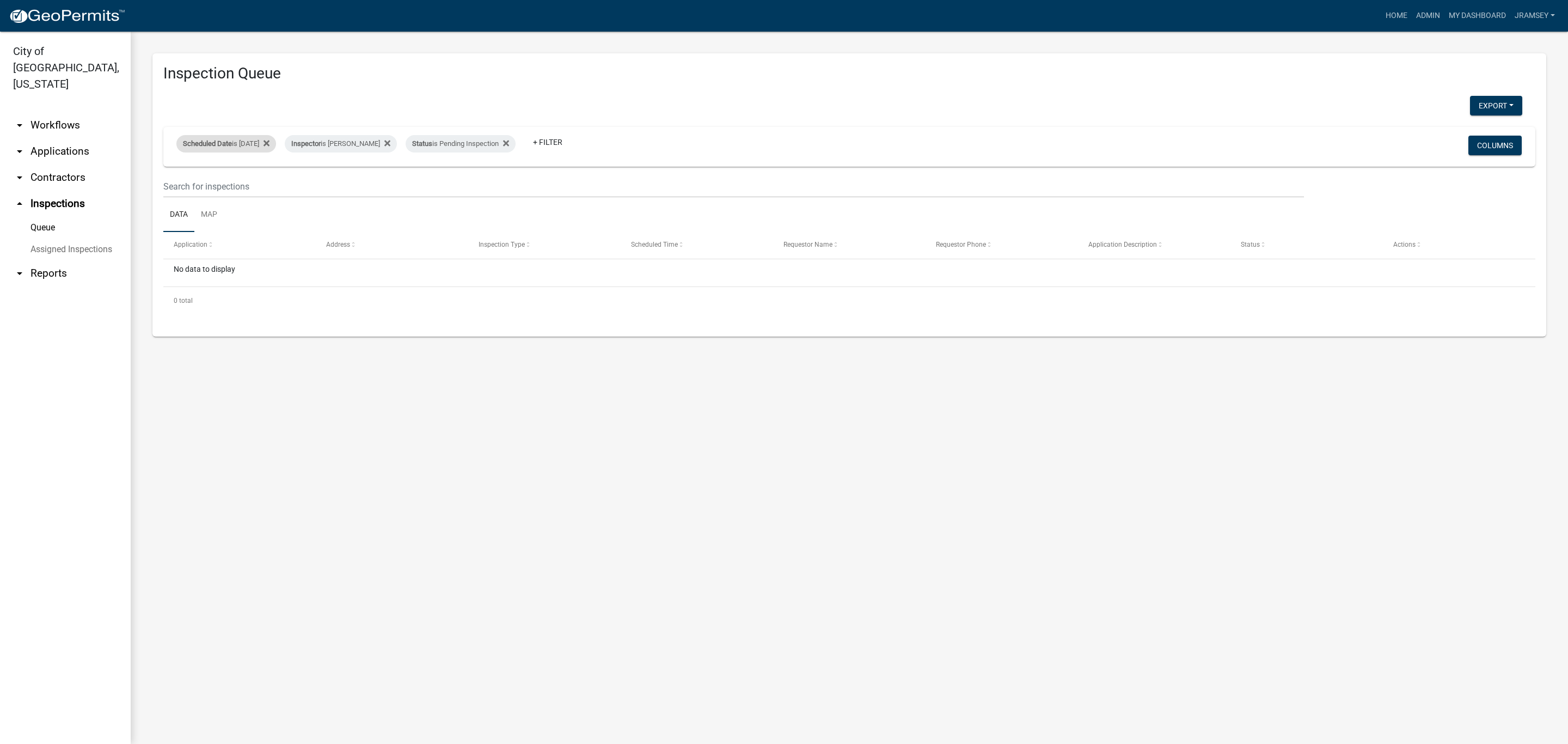
click at [260, 140] on div "Scheduled Date is [DATE]" at bounding box center [226, 144] width 100 height 18
click at [268, 190] on input "[DATE]" at bounding box center [235, 185] width 76 height 22
click at [272, 184] on input "[DATE]" at bounding box center [235, 185] width 76 height 22
type input "[DATE]"
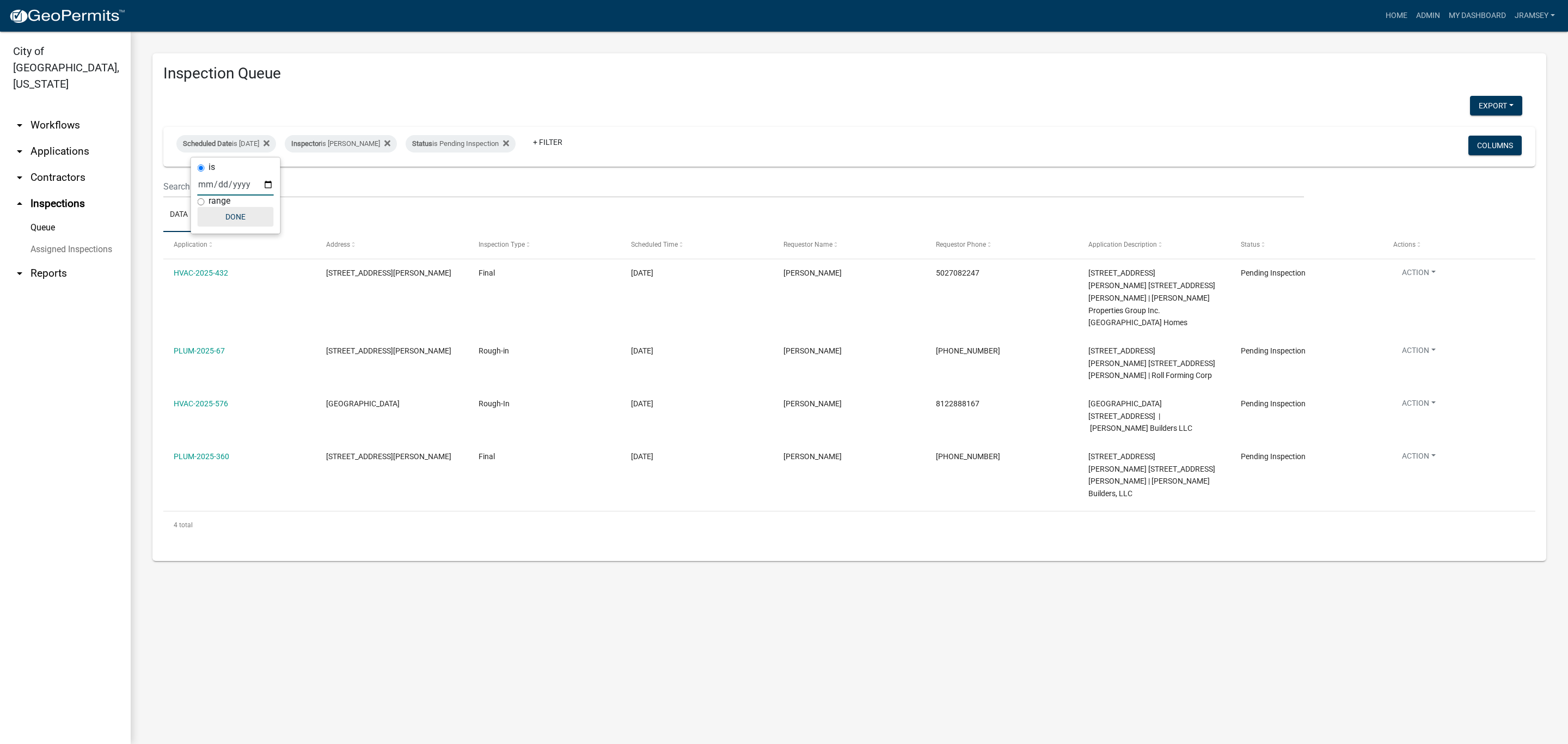
click at [230, 213] on button "Done" at bounding box center [235, 216] width 76 height 20
click at [374, 146] on div "Inspector is [PERSON_NAME]" at bounding box center [341, 144] width 112 height 18
click at [359, 201] on select "Select an option None [PERSON_NAME] [PERSON_NAME] [PERSON_NAME] [PERSON_NAME] […" at bounding box center [360, 196] width 109 height 22
select select "36a8b8f0-2ef8-43e9-ae06-718f51af8d36"
click at [305, 185] on select "Select an option None [PERSON_NAME] [PERSON_NAME] [PERSON_NAME] [PERSON_NAME] […" at bounding box center [360, 196] width 109 height 22
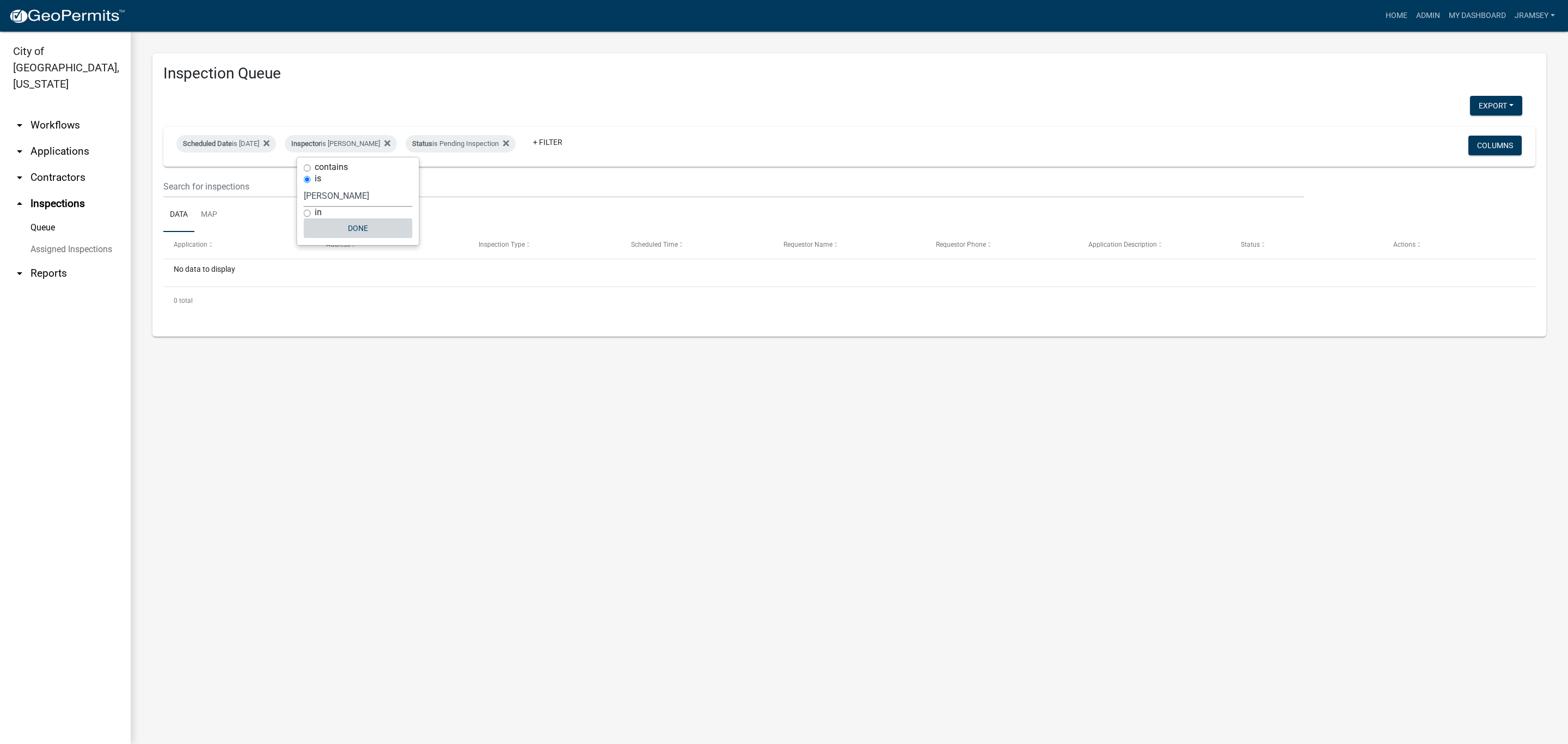
click at [365, 231] on button "Done" at bounding box center [359, 228] width 109 height 20
click at [371, 142] on div "Inspector is [PERSON_NAME]" at bounding box center [341, 144] width 112 height 18
click at [352, 200] on select "Select an option None [PERSON_NAME] [PERSON_NAME] [PERSON_NAME] [PERSON_NAME] […" at bounding box center [359, 196] width 109 height 22
select select "fdb3bcc6-ce93-4663-8a18-5c08884dd177"
click at [304, 185] on select "Select an option None [PERSON_NAME] [PERSON_NAME] [PERSON_NAME] [PERSON_NAME] […" at bounding box center [359, 196] width 109 height 22
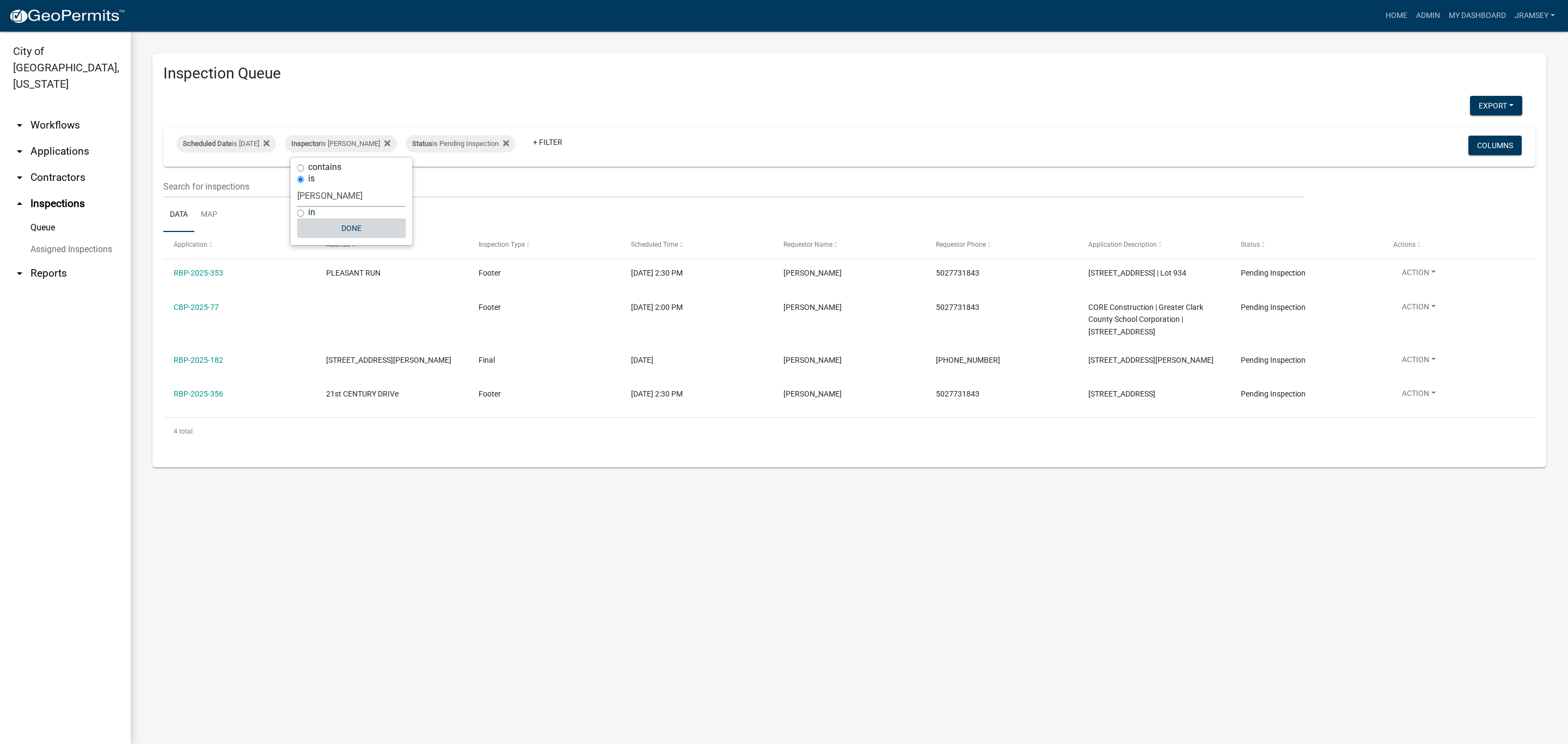
click at [345, 229] on button "Done" at bounding box center [352, 228] width 109 height 20
click at [355, 148] on div "Inspector is [PERSON_NAME]" at bounding box center [341, 144] width 112 height 18
click at [325, 195] on select "Select an option None [PERSON_NAME] [PERSON_NAME] [PERSON_NAME] [PERSON_NAME] […" at bounding box center [352, 196] width 109 height 22
select select "13c97fbc-c819-4cee-844a-0db3d3c4db95"
click at [305, 185] on select "Select an option None [PERSON_NAME] [PERSON_NAME] [PERSON_NAME] [PERSON_NAME] […" at bounding box center [352, 196] width 109 height 22
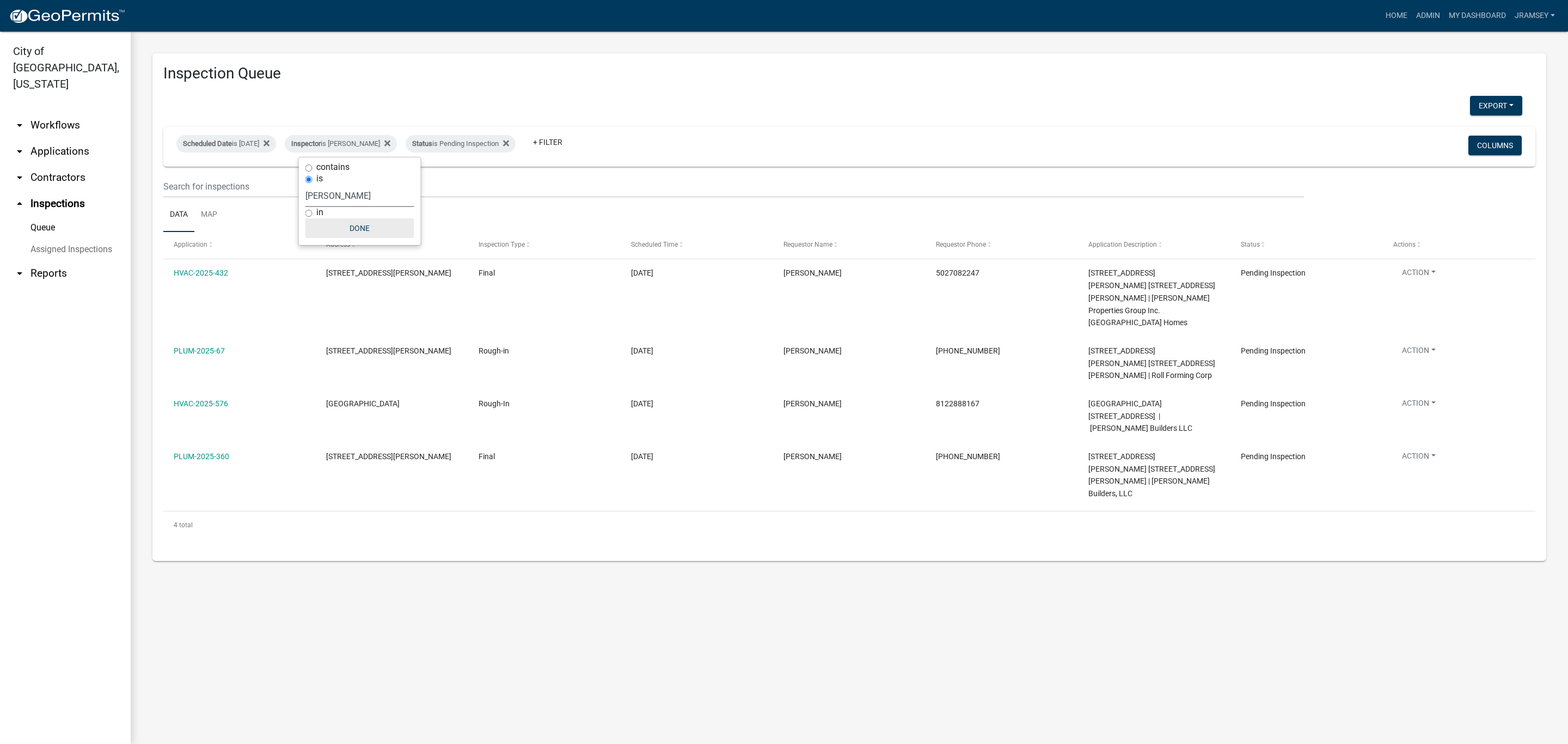
click at [356, 230] on button "Done" at bounding box center [360, 228] width 109 height 20
click at [365, 142] on div "Inspector is [PERSON_NAME]" at bounding box center [341, 144] width 112 height 18
click at [350, 195] on select "Select an option None [PERSON_NAME] [PERSON_NAME] [PERSON_NAME] [PERSON_NAME] […" at bounding box center [360, 196] width 109 height 22
select select "7b0b9f25-f402-4148-9522-9b9b34b3e885"
click at [305, 185] on select "Select an option None [PERSON_NAME] [PERSON_NAME] [PERSON_NAME] [PERSON_NAME] […" at bounding box center [360, 196] width 109 height 22
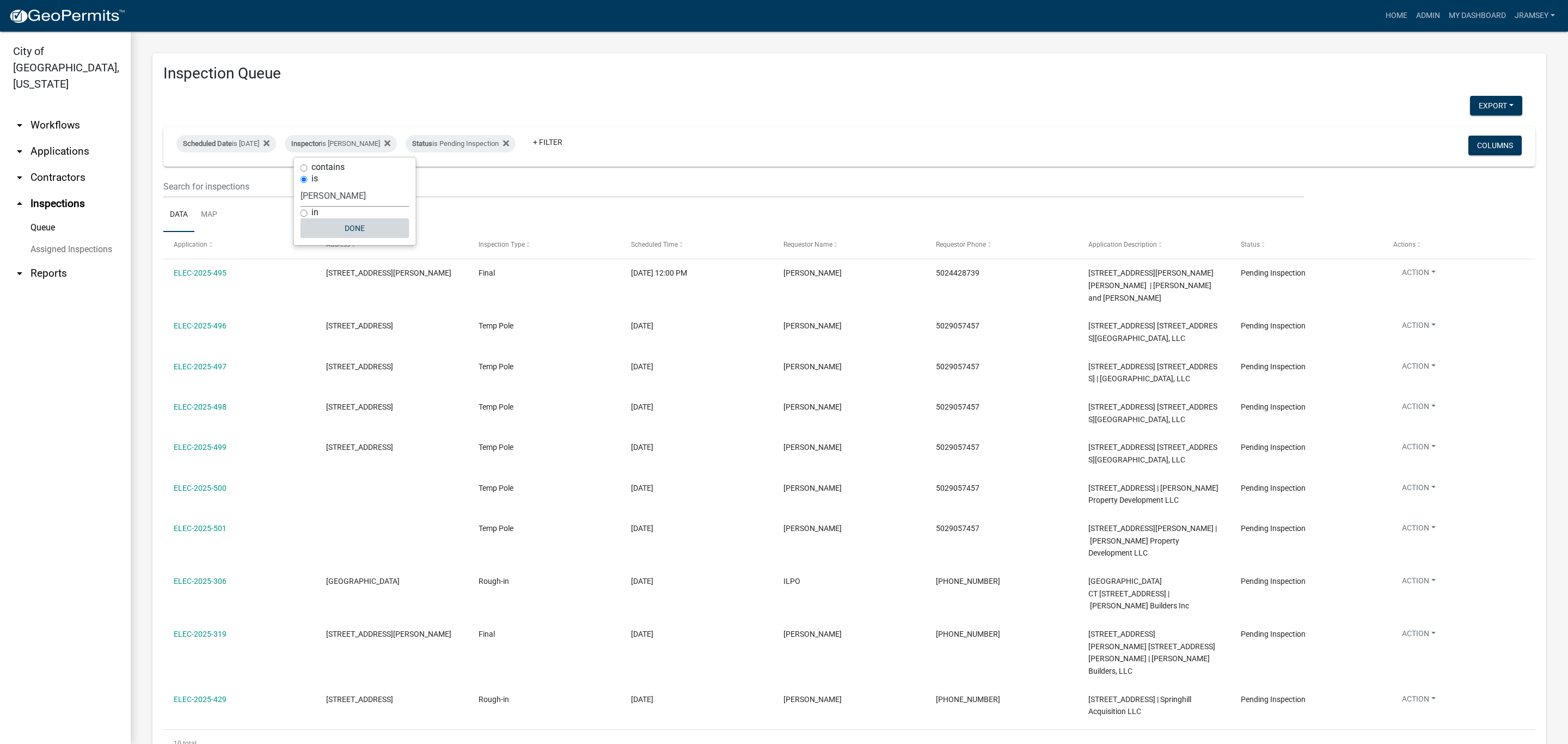
click at [360, 231] on button "Done" at bounding box center [355, 228] width 109 height 20
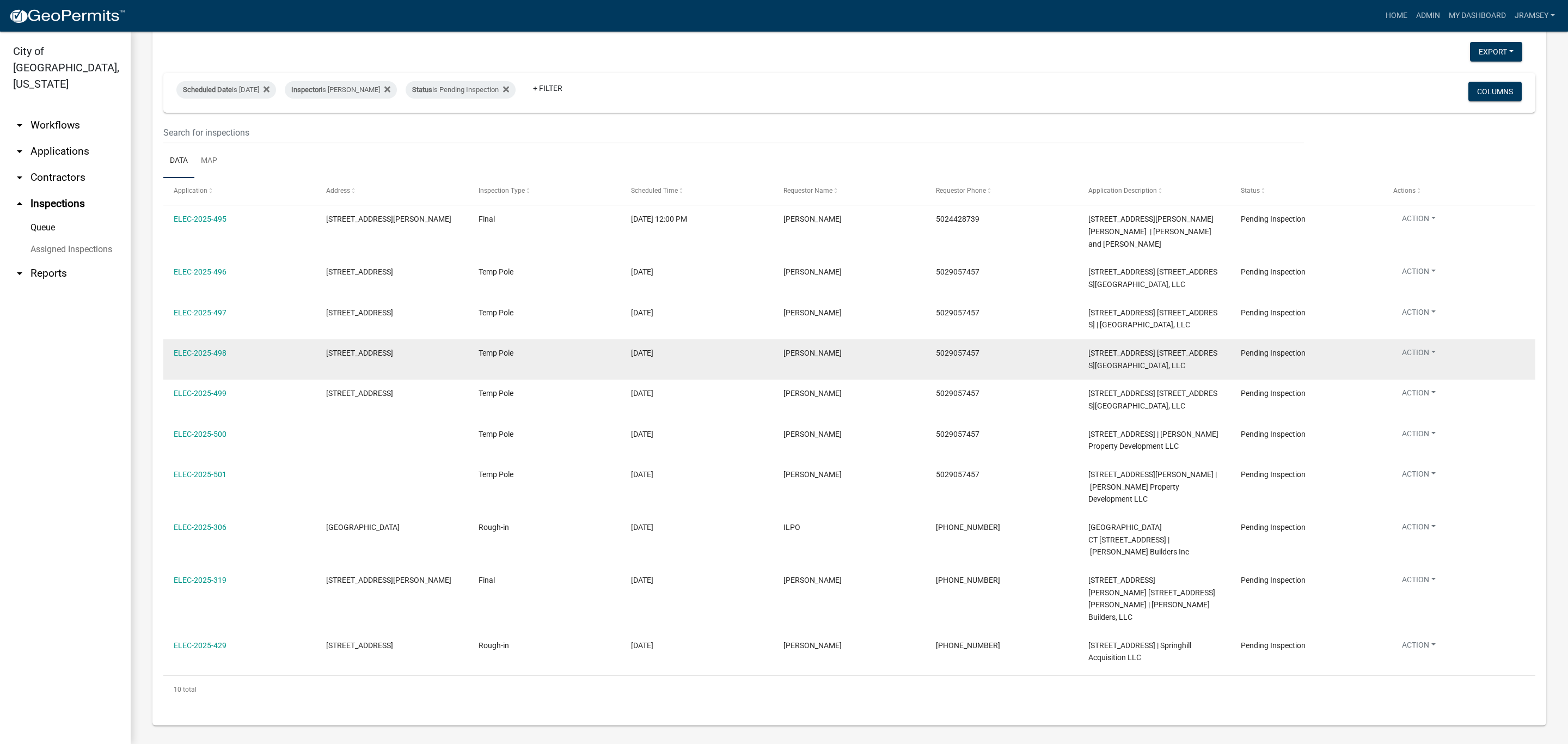
scroll to position [56, 0]
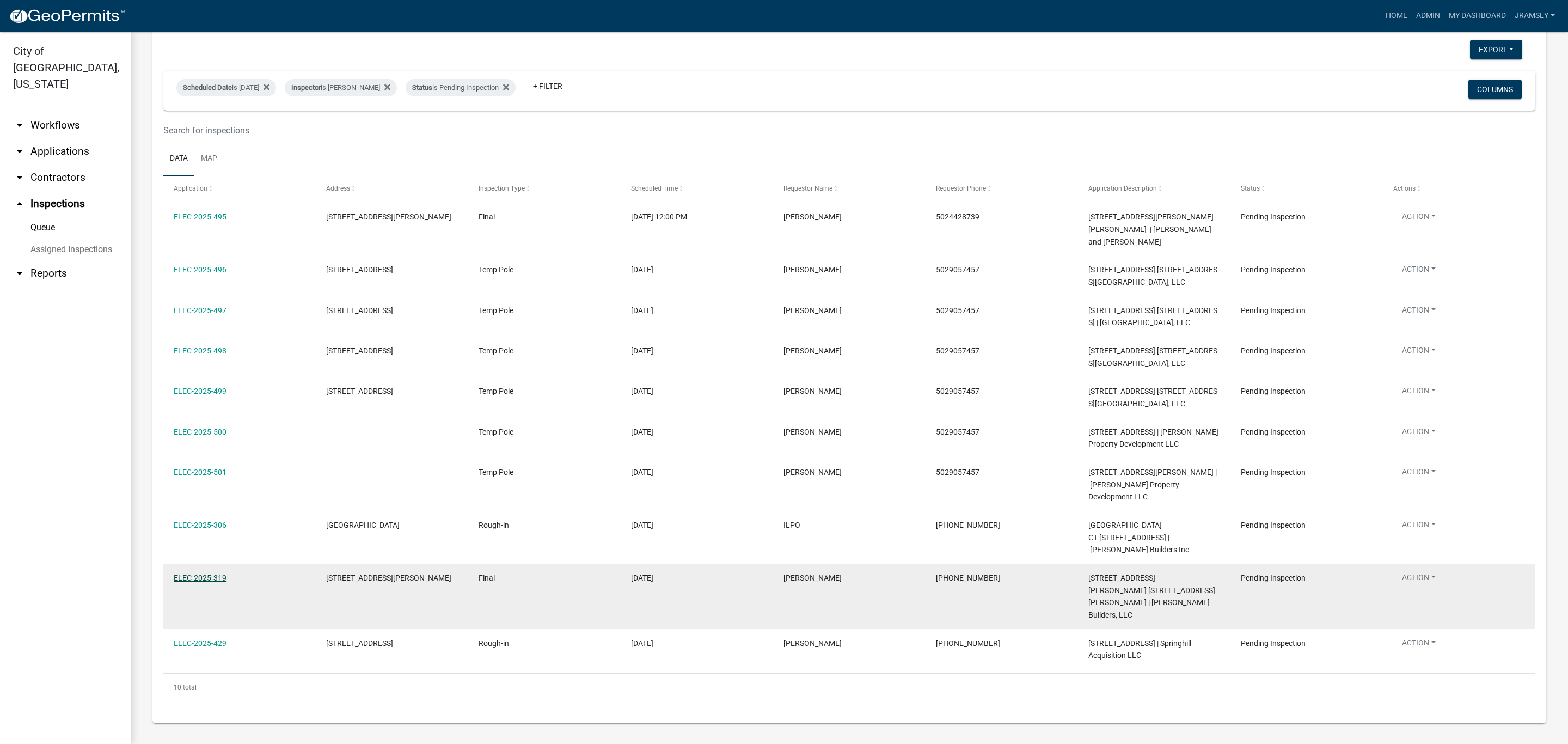
click at [200, 582] on link "ELEC-2025-319" at bounding box center [200, 578] width 53 height 9
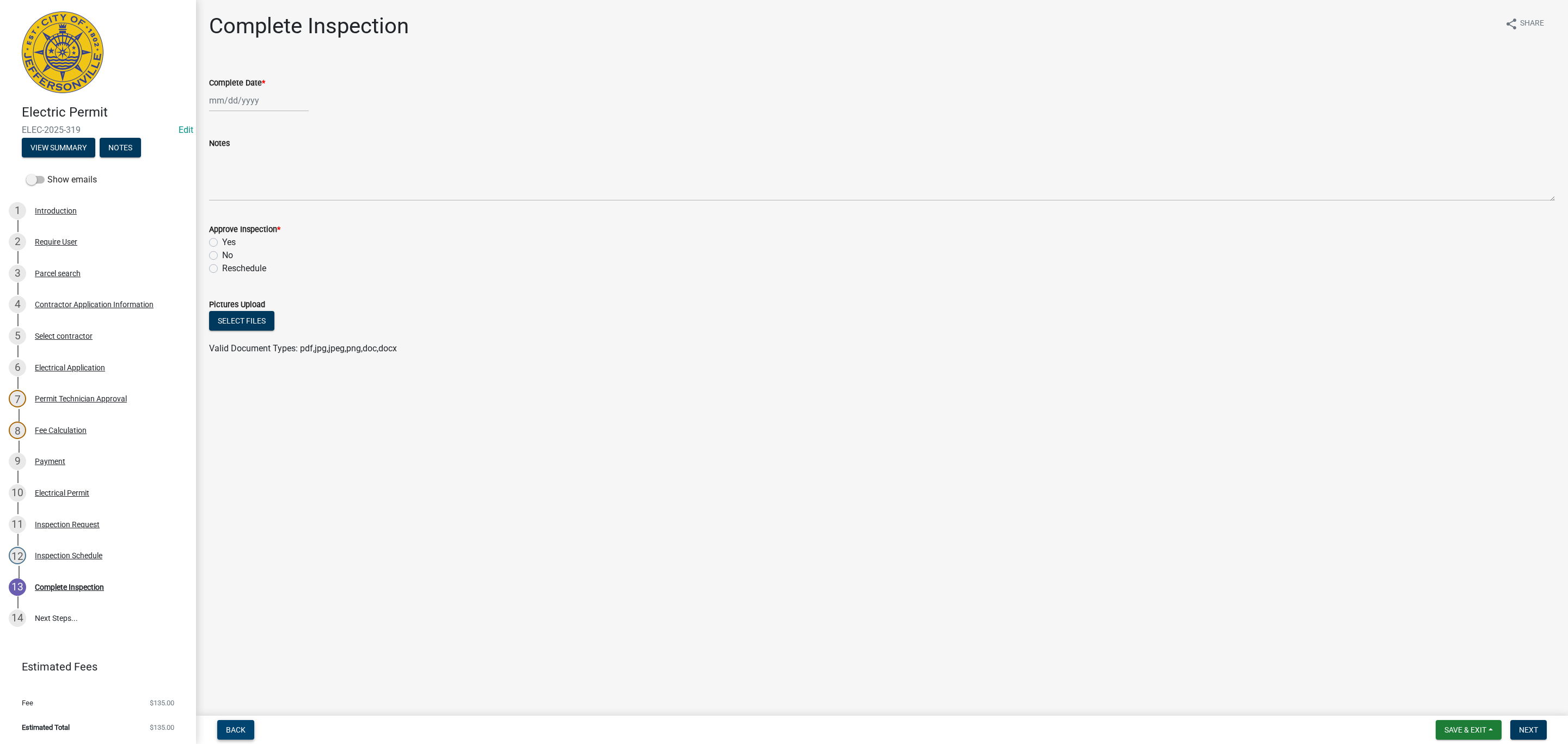
click at [246, 729] on button "Back" at bounding box center [235, 730] width 37 height 20
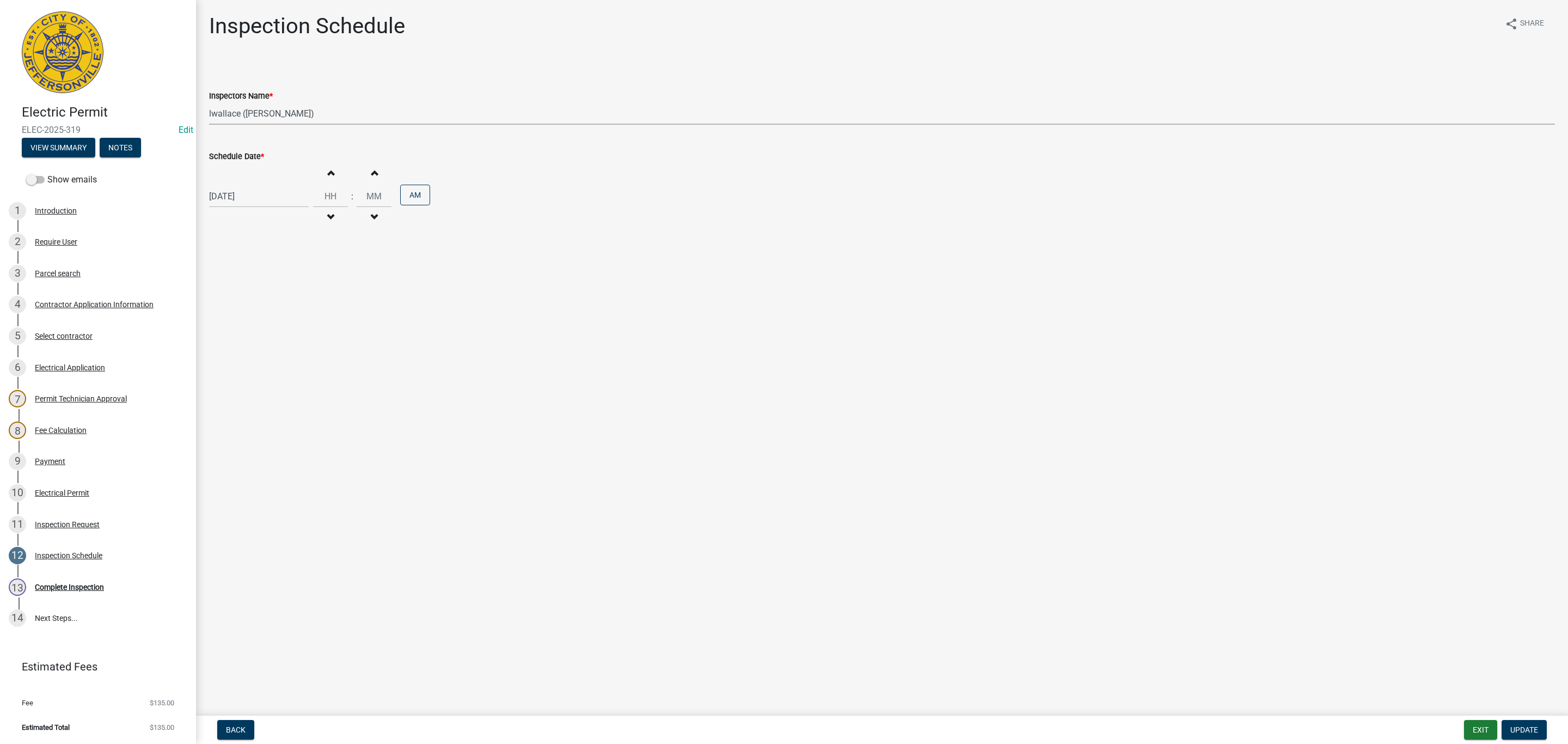
click at [240, 116] on select "Select Item... [PERSON_NAME] ([PERSON_NAME]) [PERSON_NAME] ([PERSON_NAME]) mkru…" at bounding box center [882, 114] width 1346 height 22
select select "13c97fbc-c819-4cee-844a-0db3d3c4db95"
click at [209, 103] on select "Select Item... [PERSON_NAME] ([PERSON_NAME]) [PERSON_NAME] ([PERSON_NAME]) mkru…" at bounding box center [882, 114] width 1346 height 22
click at [1522, 726] on span "Update" at bounding box center [1524, 730] width 28 height 9
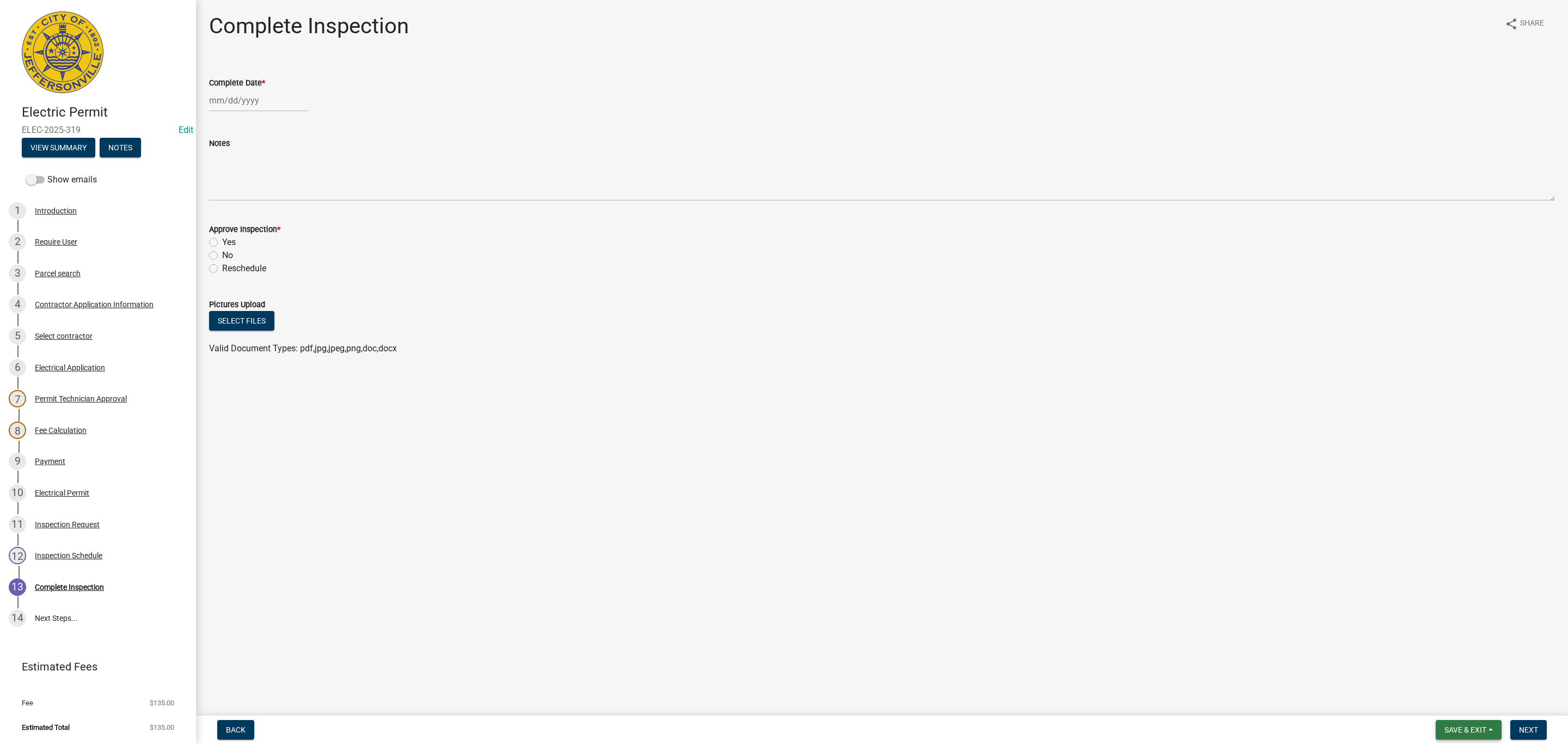
click at [1458, 724] on button "Save & Exit" at bounding box center [1468, 730] width 66 height 20
click at [1448, 706] on button "Save & Exit" at bounding box center [1458, 702] width 87 height 26
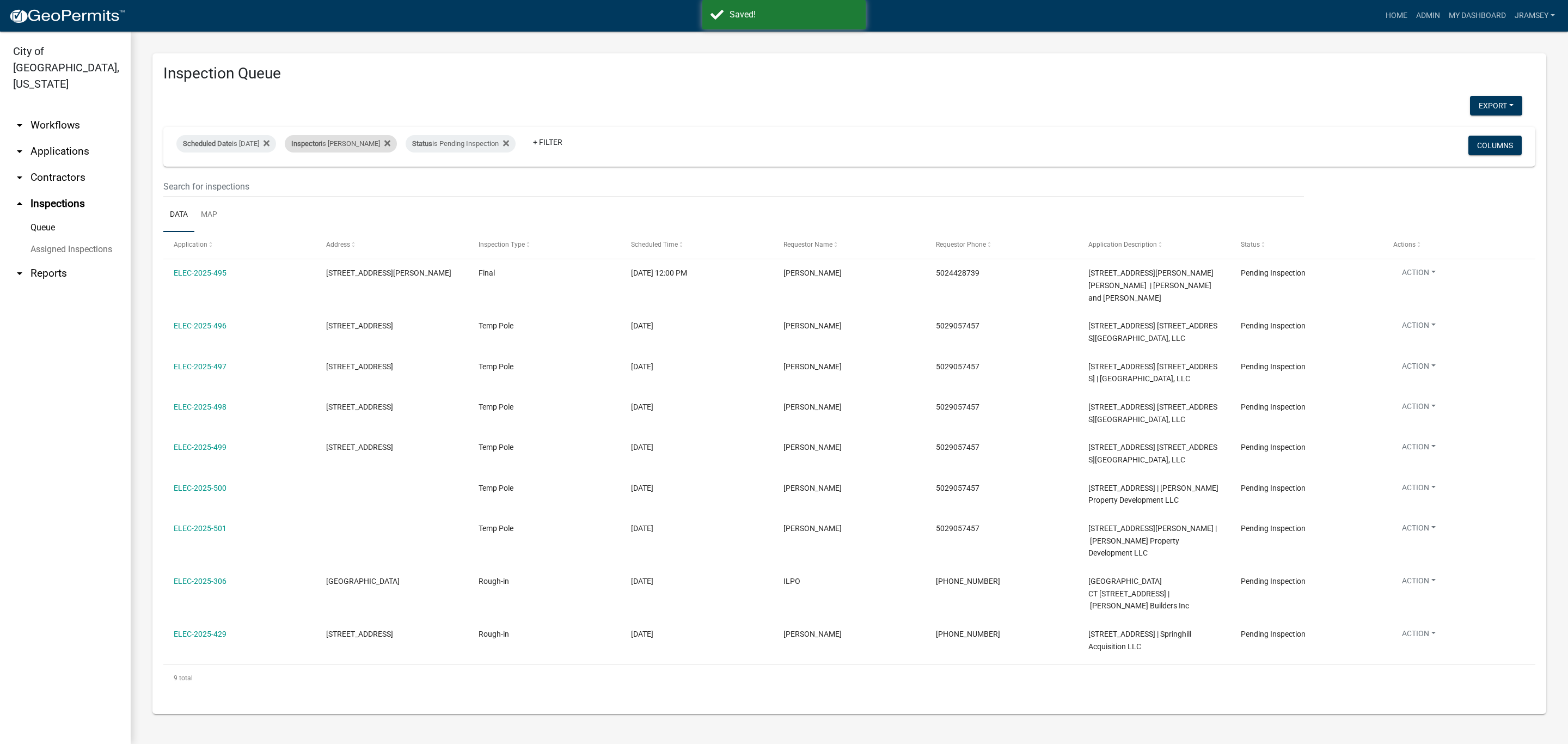
click at [352, 142] on div "Inspector is [PERSON_NAME]" at bounding box center [341, 144] width 112 height 18
click at [340, 193] on select "Select an option None [PERSON_NAME] [PERSON_NAME] [PERSON_NAME] [PERSON_NAME] […" at bounding box center [355, 196] width 109 height 22
select select "13c97fbc-c819-4cee-844a-0db3d3c4db95"
click at [305, 185] on select "Select an option None [PERSON_NAME] [PERSON_NAME] [PERSON_NAME] [PERSON_NAME] […" at bounding box center [355, 196] width 109 height 22
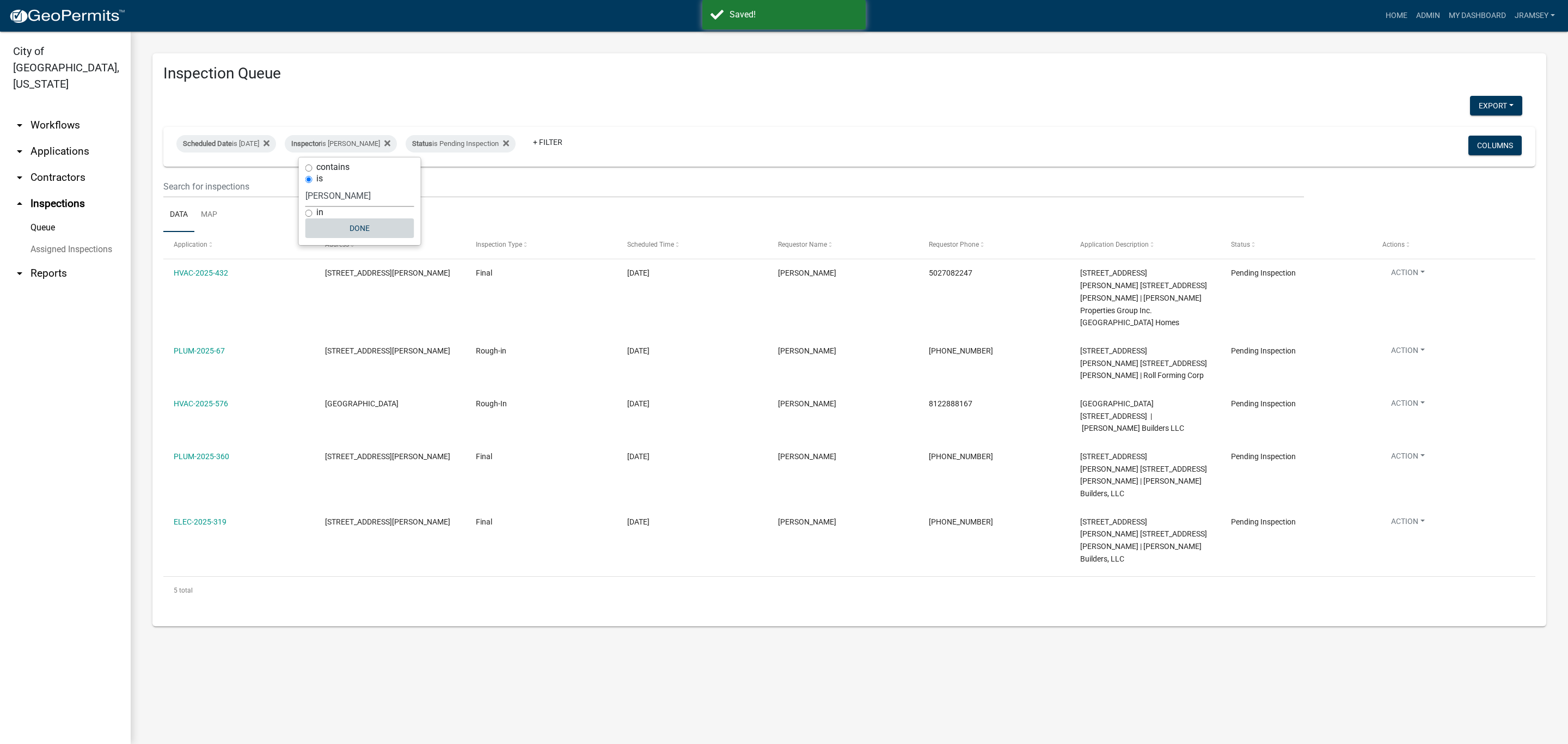
click at [363, 232] on button "Done" at bounding box center [360, 228] width 109 height 20
click at [365, 152] on div "Inspector is [PERSON_NAME]" at bounding box center [341, 144] width 112 height 18
click at [350, 196] on select "Select an option None [PERSON_NAME] [PERSON_NAME] [PERSON_NAME] [PERSON_NAME] […" at bounding box center [360, 196] width 109 height 22
select select "fdb3bcc6-ce93-4663-8a18-5c08884dd177"
click at [305, 185] on select "Select an option None [PERSON_NAME] [PERSON_NAME] [PERSON_NAME] [PERSON_NAME] […" at bounding box center [360, 196] width 109 height 22
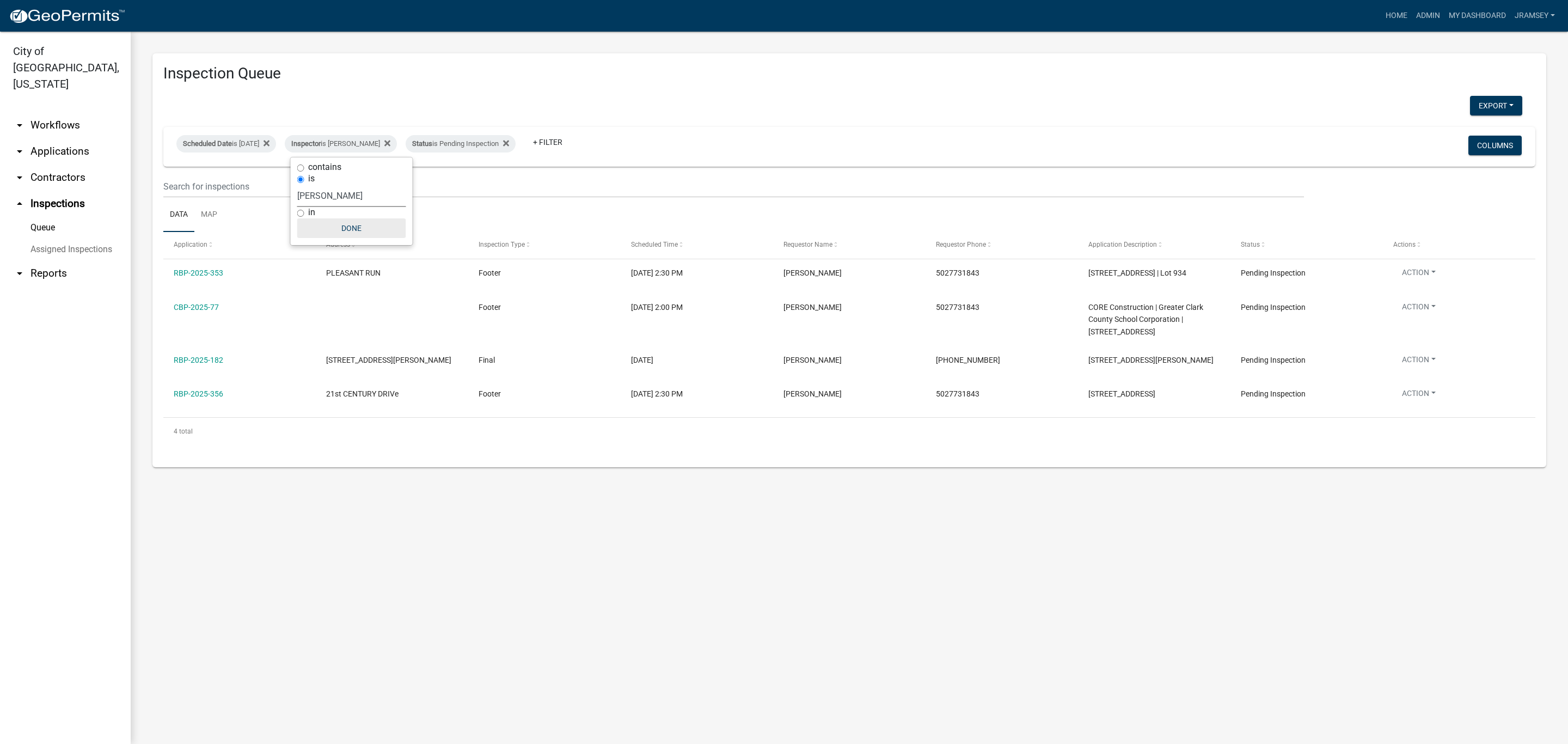
click at [355, 226] on button "Done" at bounding box center [352, 228] width 109 height 20
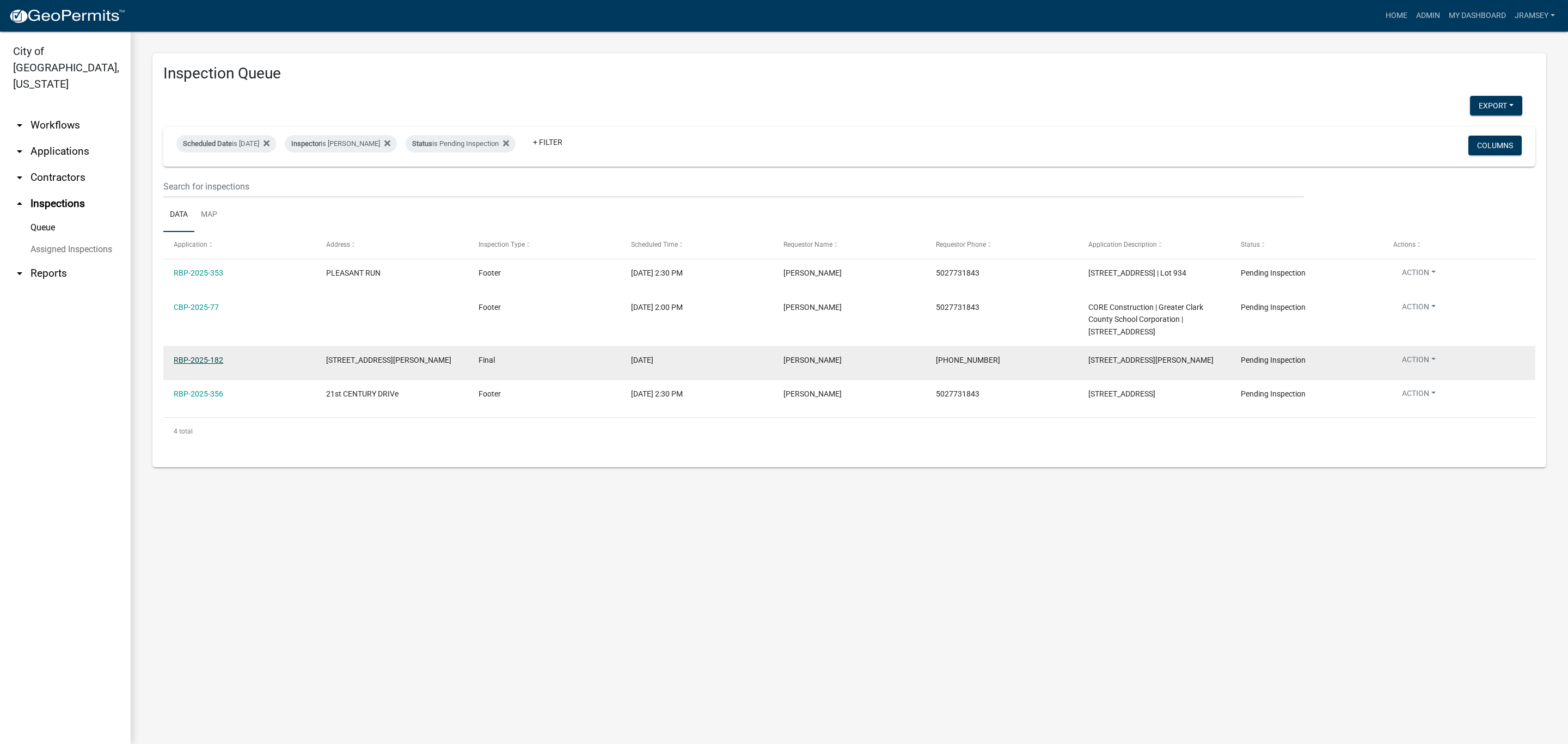
click at [204, 365] on link "RBP-2025-182" at bounding box center [198, 360] width 49 height 9
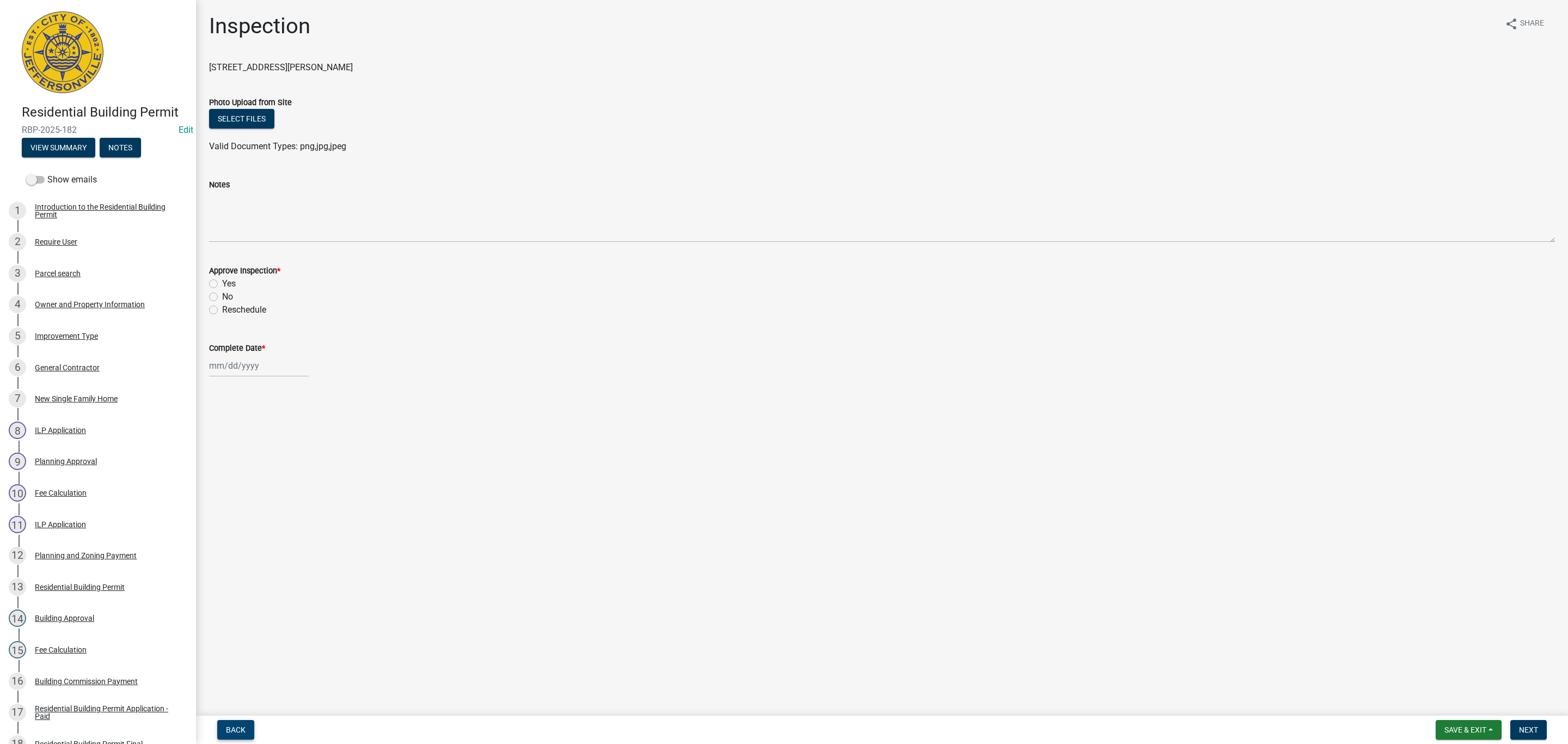
drag, startPoint x: 236, startPoint y: 728, endPoint x: 249, endPoint y: 700, distance: 30.9
click at [240, 720] on button "Back" at bounding box center [235, 730] width 37 height 20
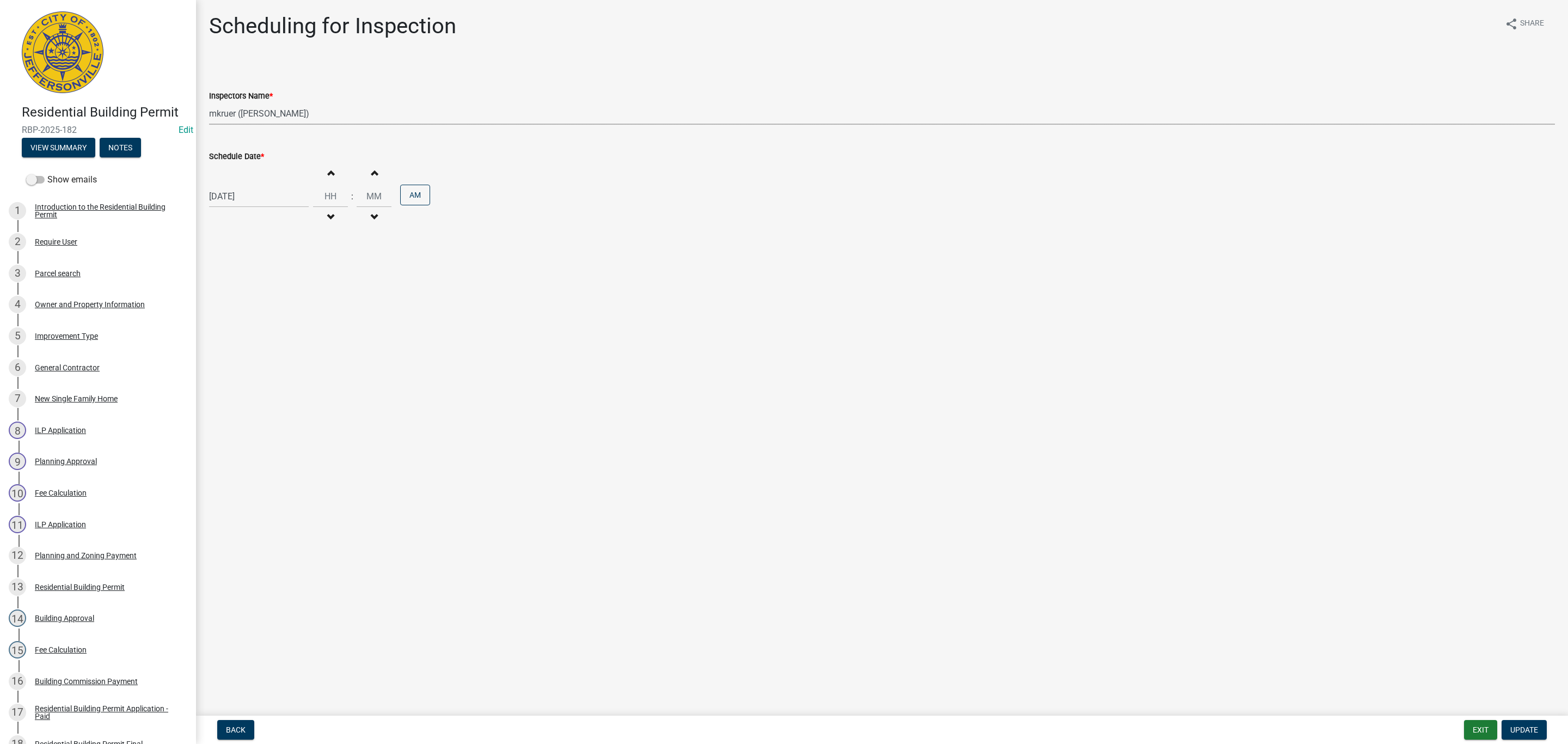
click at [223, 113] on select "Select Item... [PERSON_NAME] ([PERSON_NAME]) [PERSON_NAME] ([PERSON_NAME]) mkru…" at bounding box center [882, 114] width 1346 height 22
select select "13c97fbc-c819-4cee-844a-0db3d3c4db95"
click at [209, 103] on select "Select Item... [PERSON_NAME] ([PERSON_NAME]) [PERSON_NAME] ([PERSON_NAME]) mkru…" at bounding box center [882, 114] width 1346 height 22
click at [1520, 727] on span "Update" at bounding box center [1524, 730] width 28 height 9
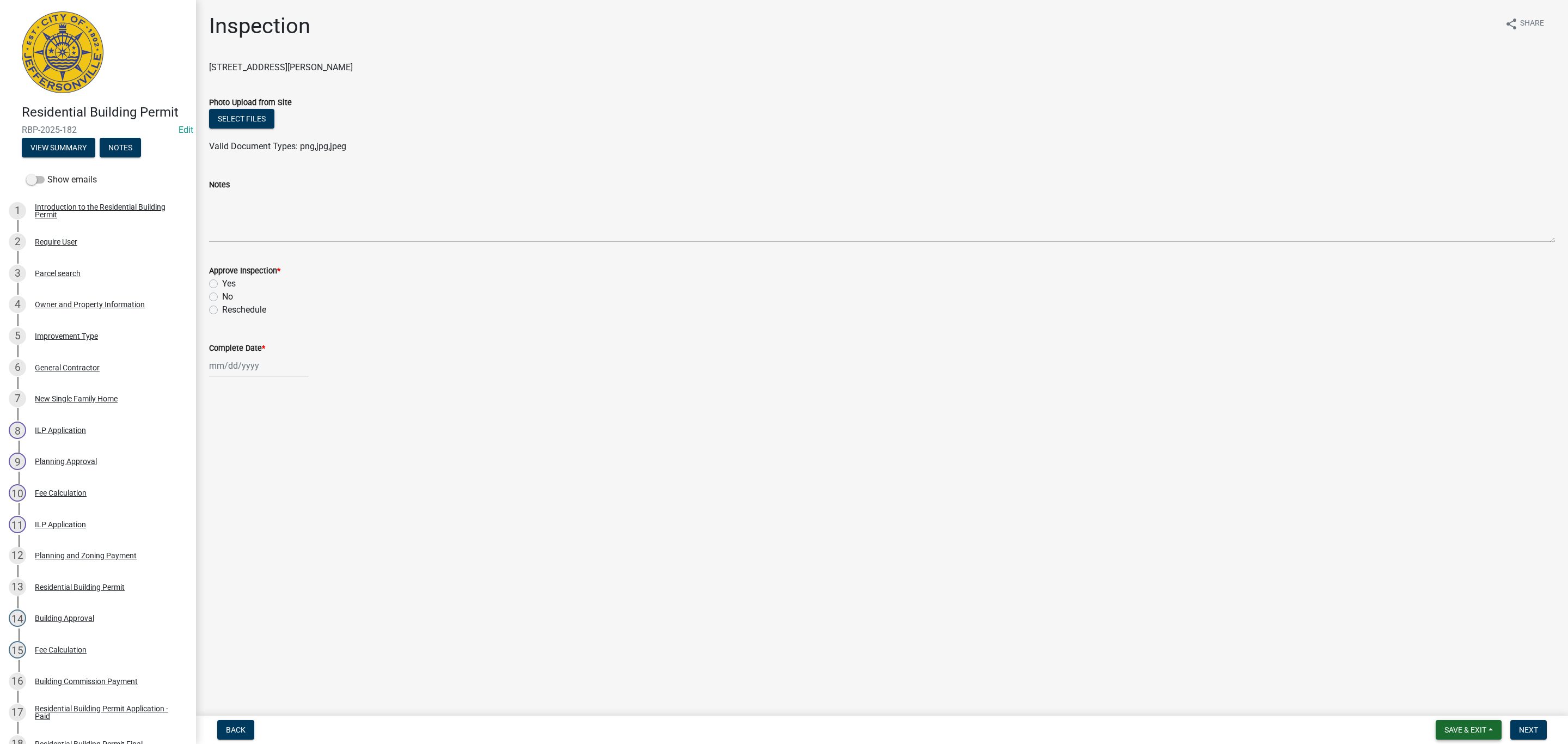
click at [1462, 728] on span "Save & Exit" at bounding box center [1465, 730] width 42 height 9
click at [1449, 704] on button "Save & Exit" at bounding box center [1458, 702] width 87 height 26
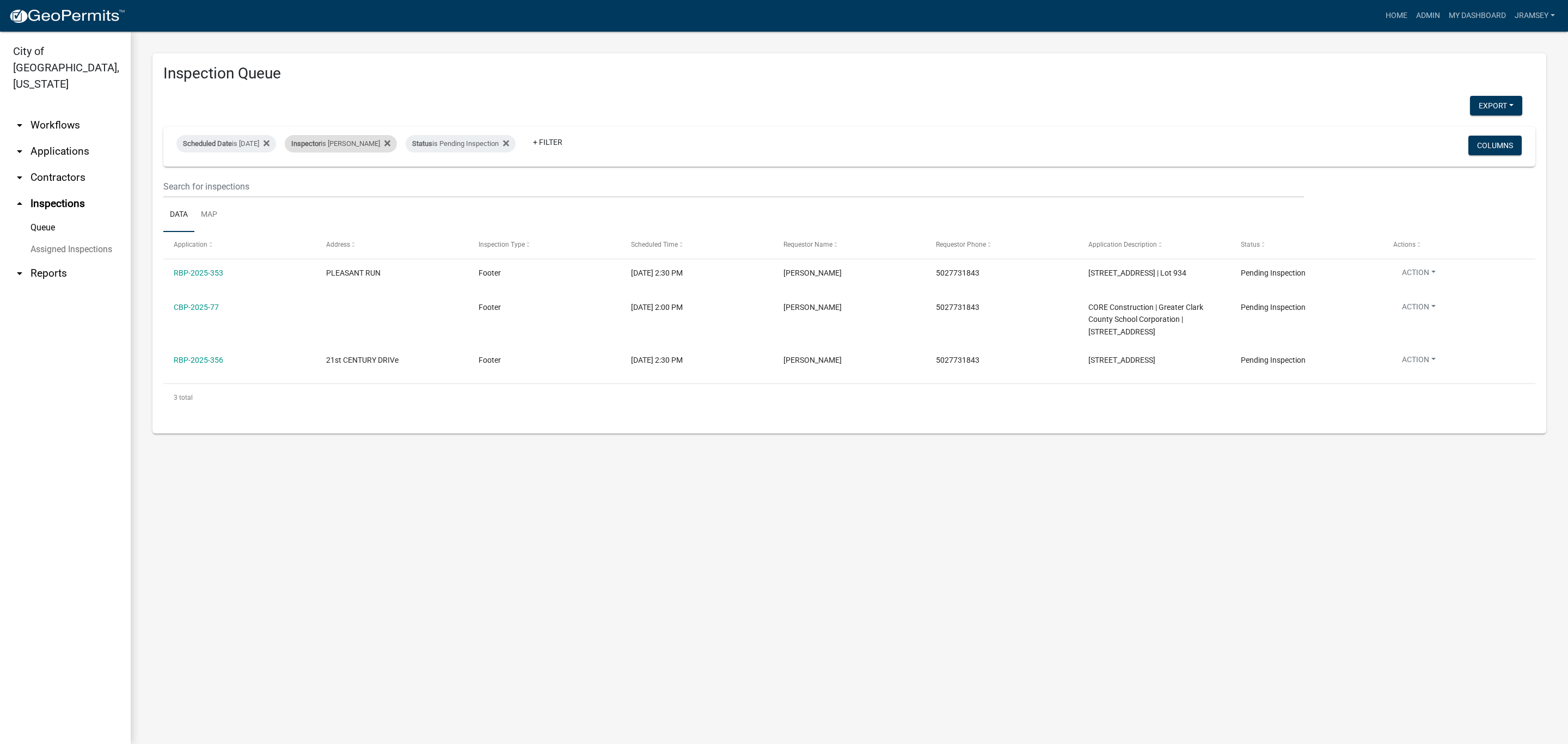
click at [358, 144] on div "Inspector is [PERSON_NAME]" at bounding box center [341, 144] width 112 height 18
click at [329, 198] on select "Select an option None [PERSON_NAME] [PERSON_NAME] [PERSON_NAME] [PERSON_NAME] […" at bounding box center [352, 196] width 109 height 22
select select "7b0b9f25-f402-4148-9522-9b9b34b3e885"
click at [300, 185] on select "Select an option None [PERSON_NAME] [PERSON_NAME] [PERSON_NAME] [PERSON_NAME] […" at bounding box center [352, 196] width 109 height 22
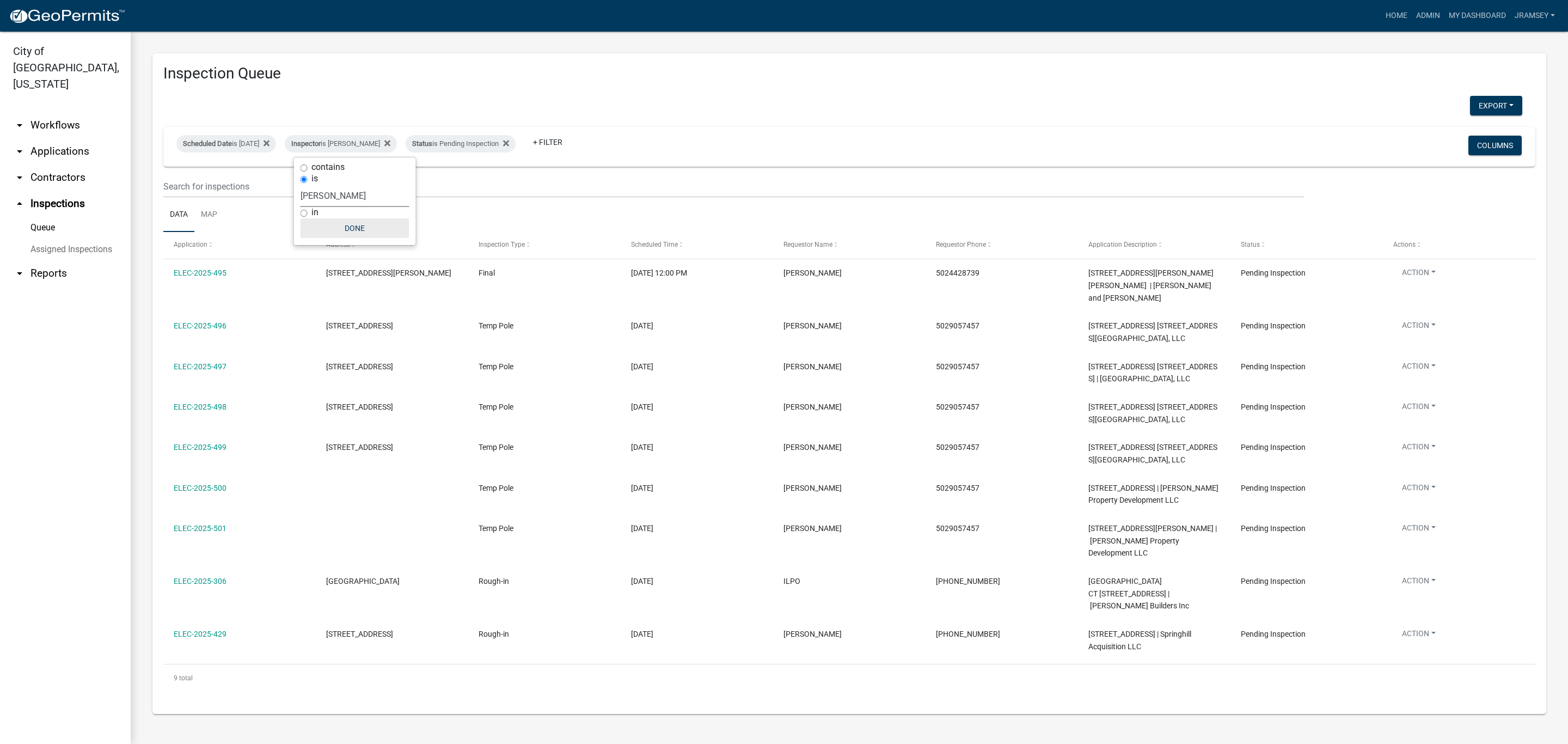
click at [367, 227] on button "Done" at bounding box center [355, 228] width 109 height 20
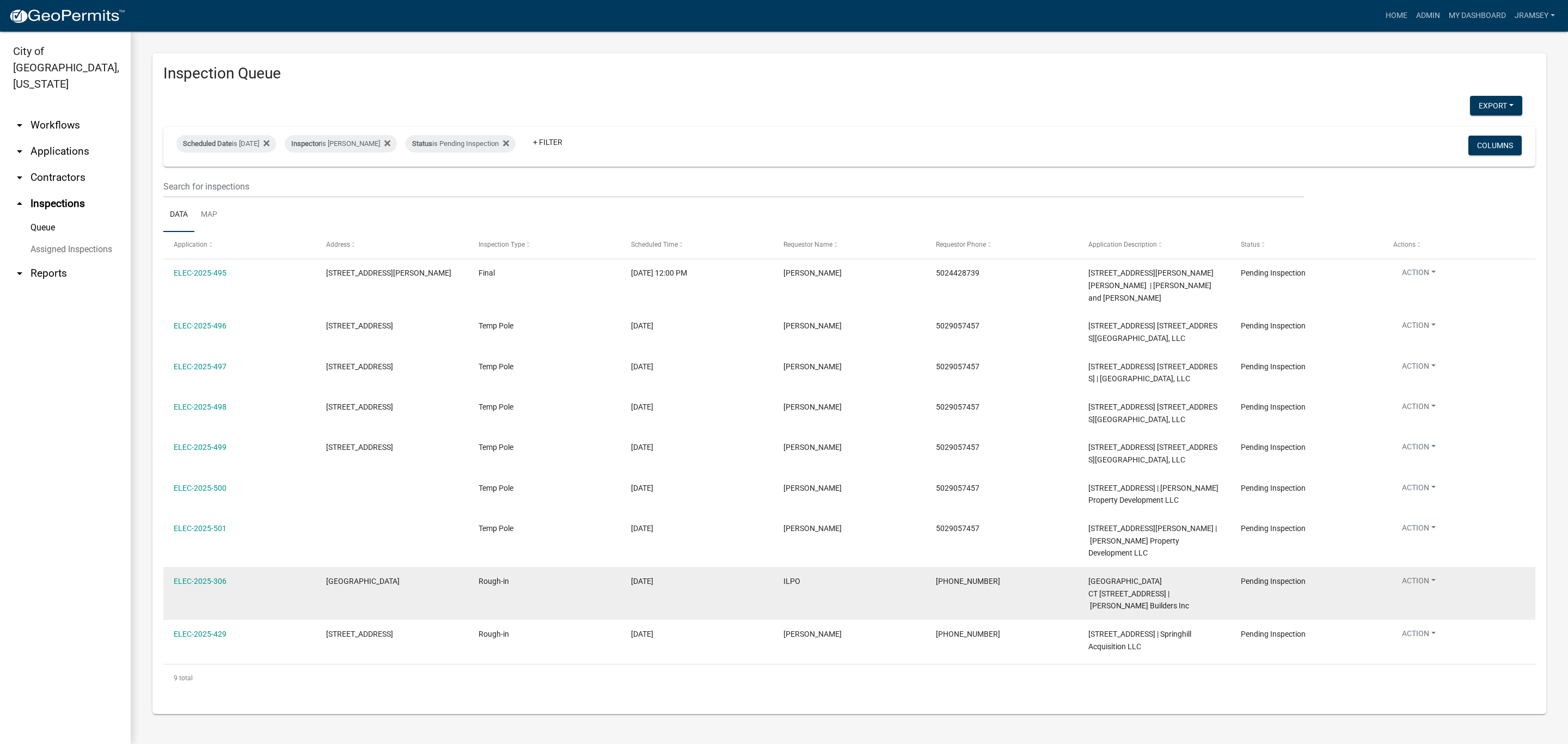
scroll to position [16, 0]
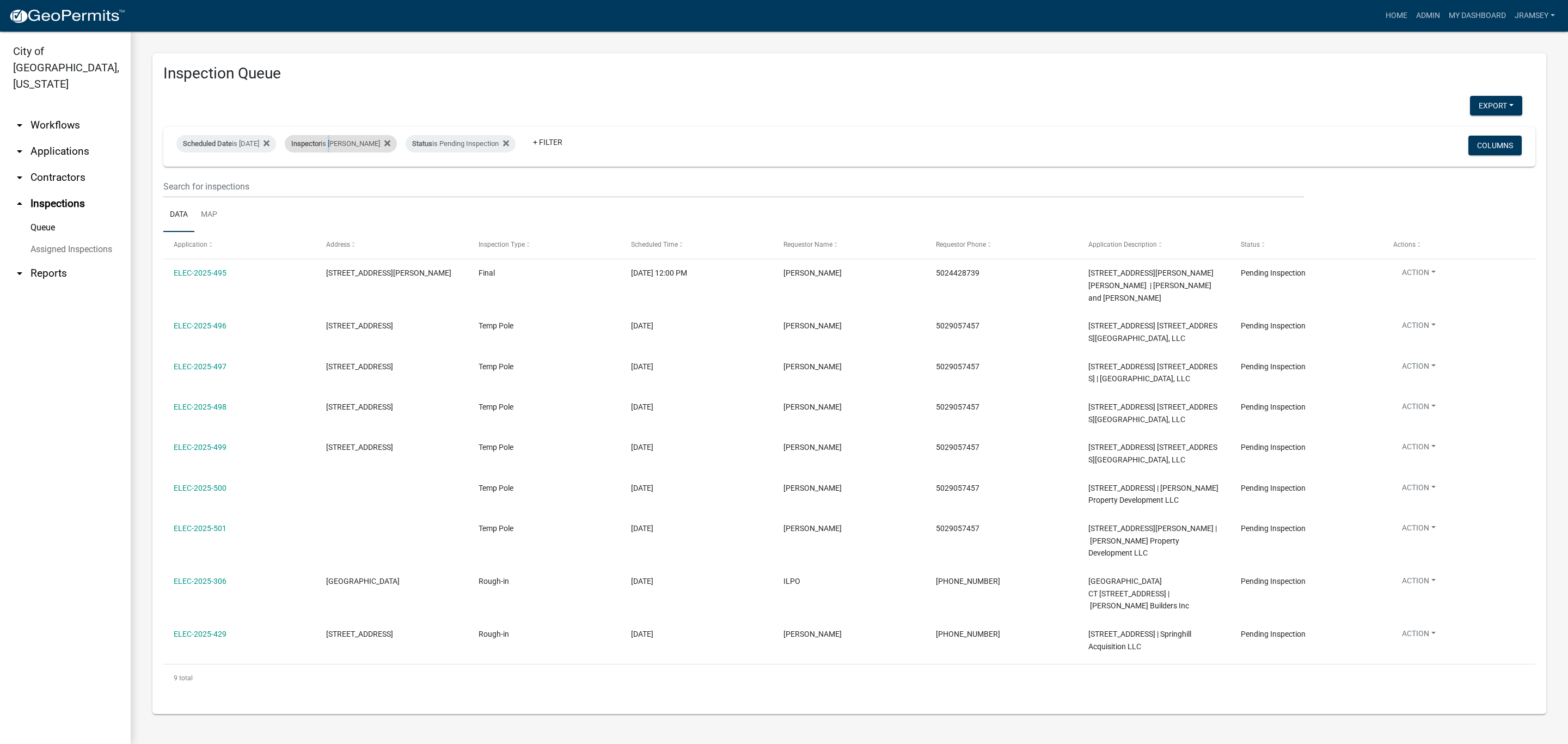
click at [348, 135] on div "Inspector is [PERSON_NAME]" at bounding box center [341, 144] width 112 height 18
click at [343, 180] on select "Select an option None [PERSON_NAME] [PERSON_NAME] [PERSON_NAME] [PERSON_NAME] […" at bounding box center [355, 179] width 109 height 22
select select "13c97fbc-c819-4cee-844a-0db3d3c4db95"
click at [305, 168] on select "Select an option None [PERSON_NAME] [PERSON_NAME] [PERSON_NAME] [PERSON_NAME] […" at bounding box center [355, 179] width 109 height 22
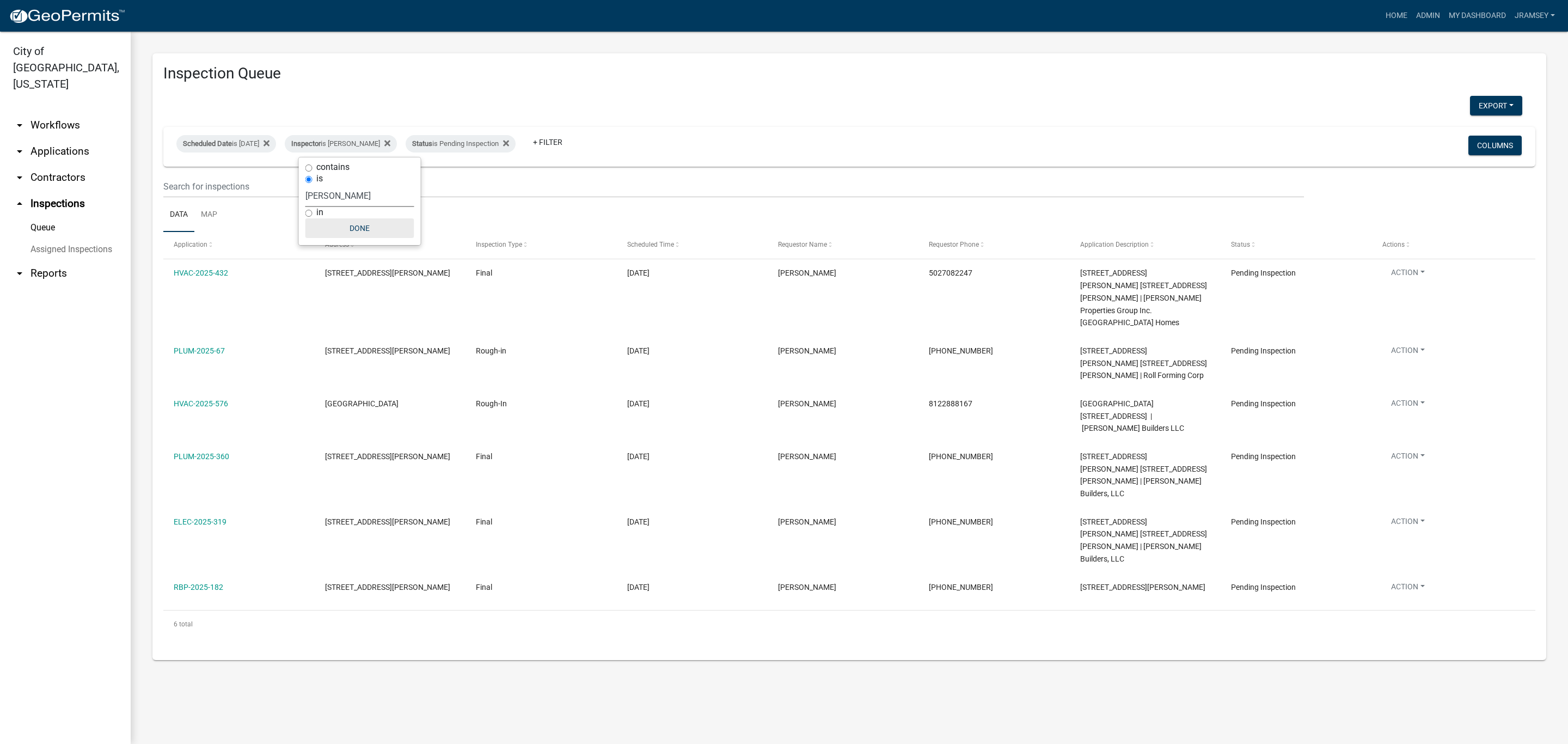
scroll to position [0, 0]
click at [363, 216] on div "in" at bounding box center [360, 212] width 109 height 11
click at [355, 230] on button "Done" at bounding box center [360, 228] width 109 height 20
click at [356, 144] on div "Inspector is [PERSON_NAME]" at bounding box center [341, 144] width 112 height 18
click at [344, 195] on select "Select an option None [PERSON_NAME] [PERSON_NAME] [PERSON_NAME] [PERSON_NAME] […" at bounding box center [360, 196] width 109 height 22
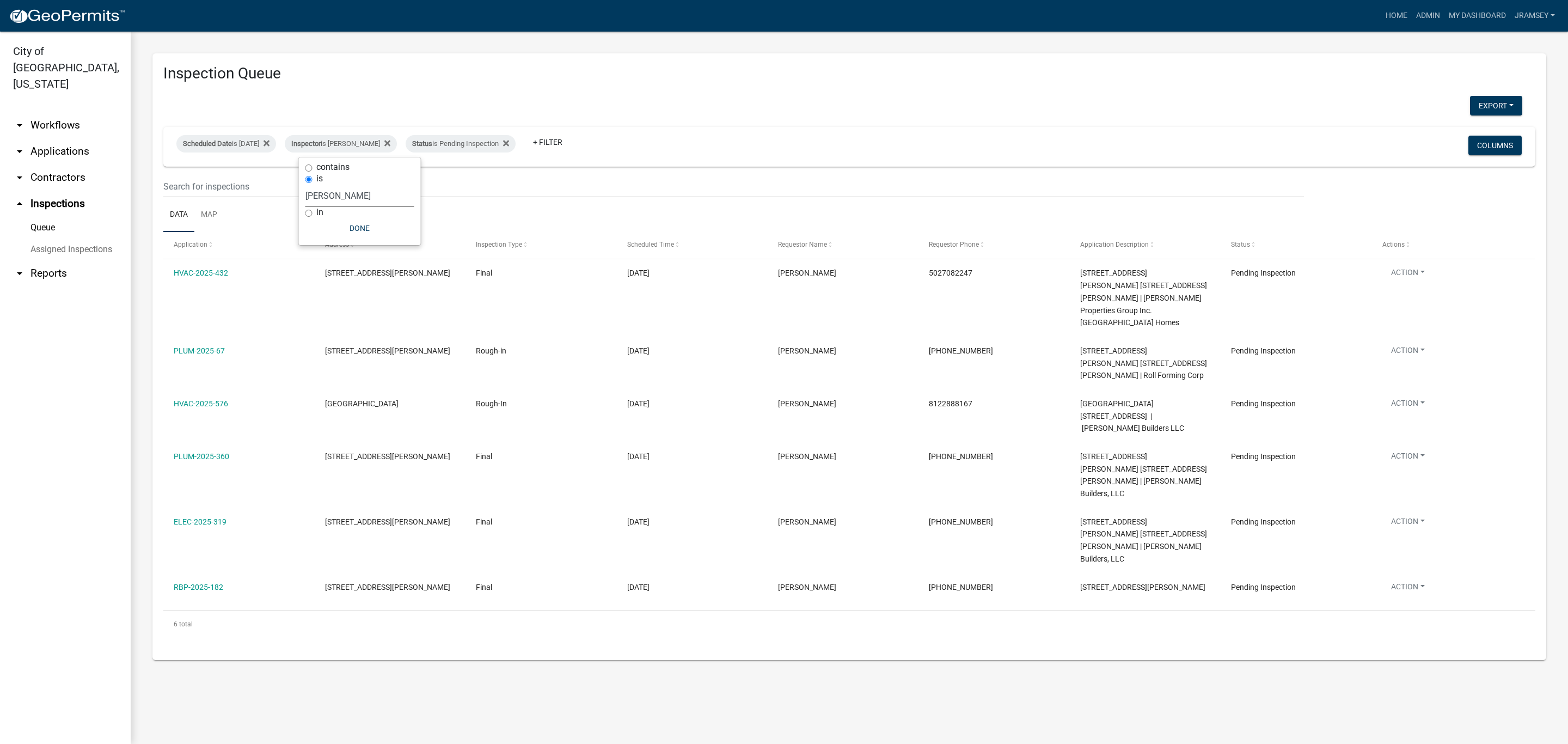
select select "7b0b9f25-f402-4148-9522-9b9b34b3e885"
click at [305, 185] on select "Select an option None [PERSON_NAME] [PERSON_NAME] [PERSON_NAME] [PERSON_NAME] […" at bounding box center [360, 196] width 109 height 22
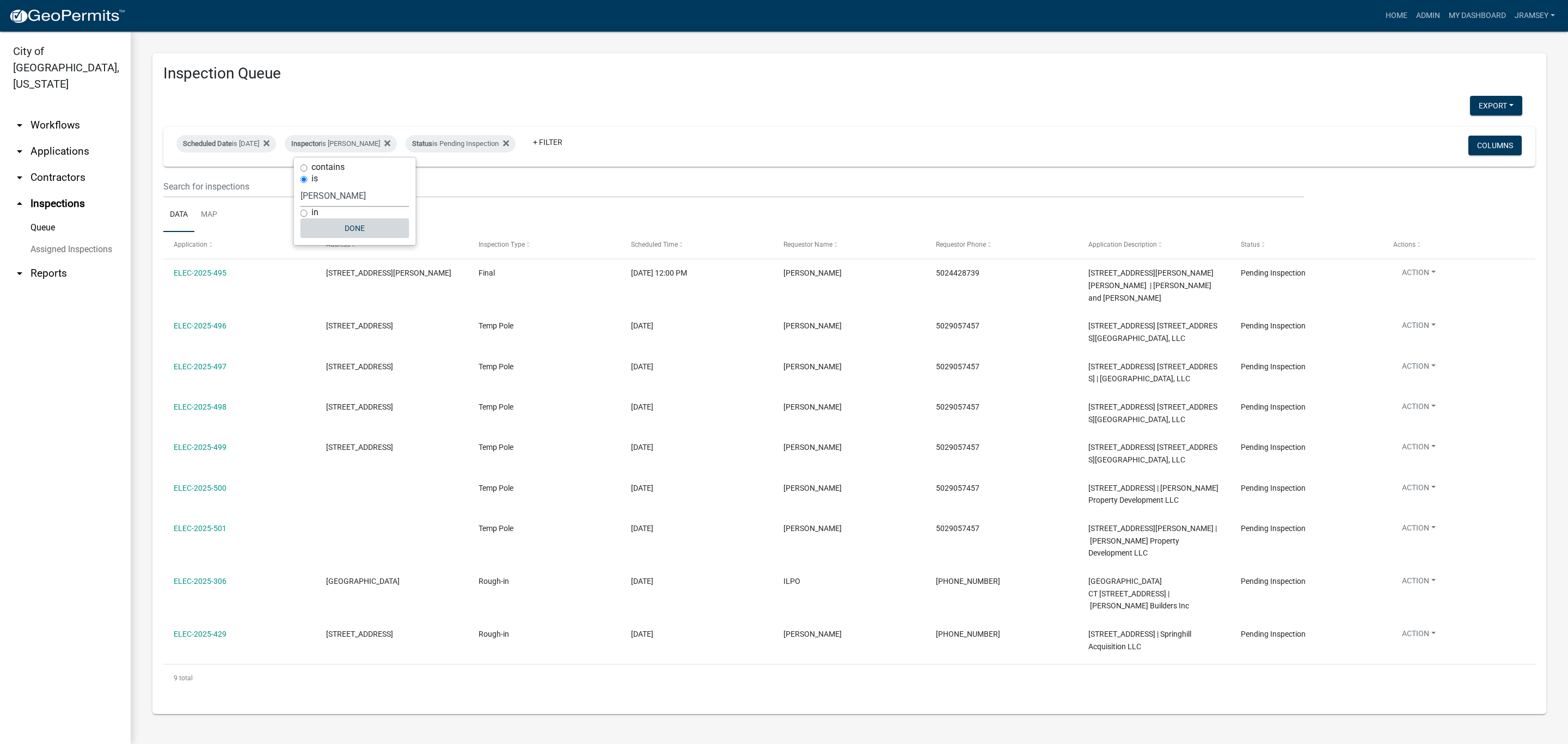
click at [367, 221] on button "Done" at bounding box center [355, 228] width 109 height 20
click at [457, 142] on div "Status is Pending Inspection" at bounding box center [460, 144] width 110 height 18
select select "1"
click at [362, 142] on div "Inspector is [PERSON_NAME]" at bounding box center [341, 144] width 112 height 18
click at [330, 191] on select "Select an option None [PERSON_NAME] [PERSON_NAME] [PERSON_NAME] [PERSON_NAME] […" at bounding box center [355, 196] width 109 height 22
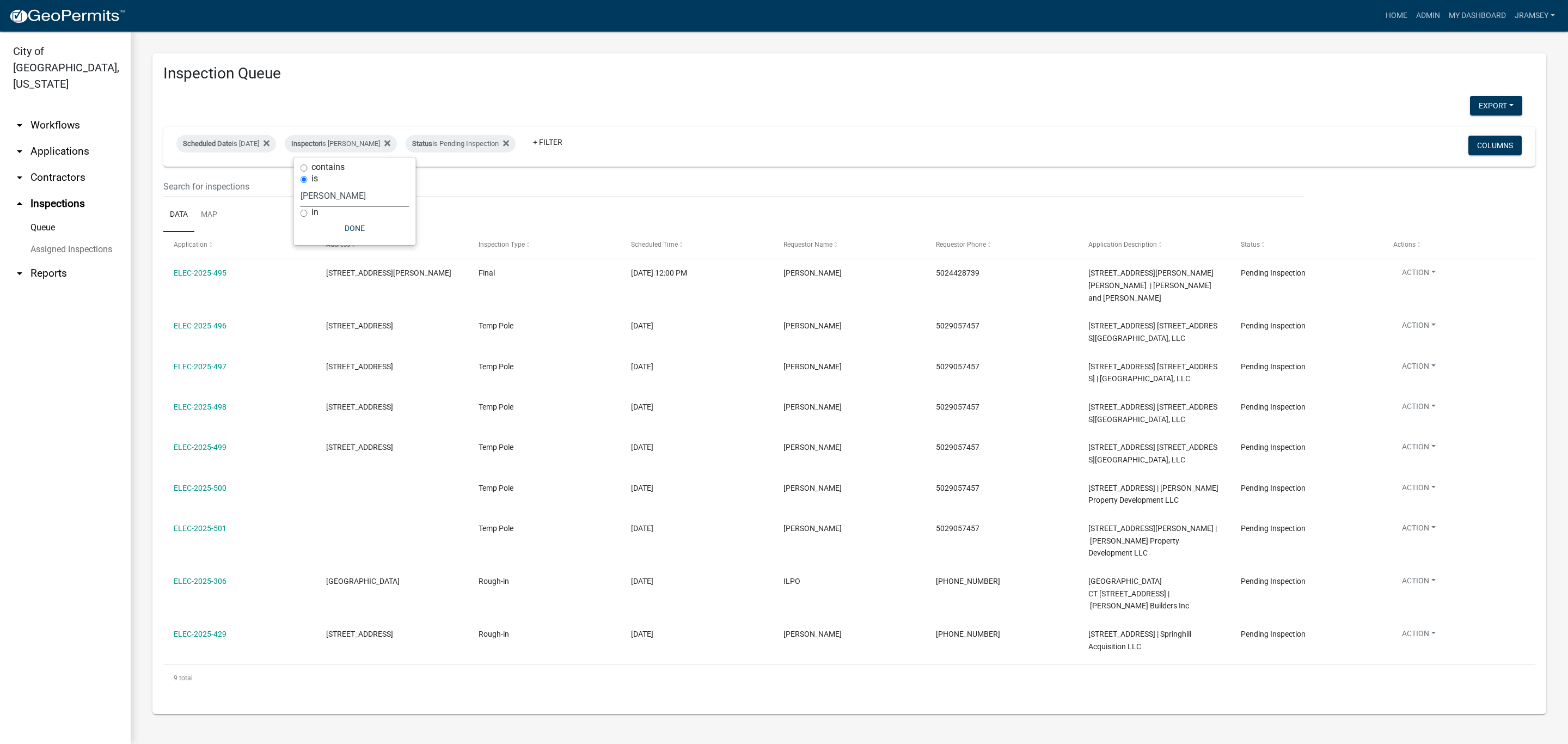
select select "13c97fbc-c819-4cee-844a-0db3d3c4db95"
click at [305, 185] on select "Select an option None [PERSON_NAME] [PERSON_NAME] [PERSON_NAME] [PERSON_NAME] […" at bounding box center [355, 196] width 109 height 22
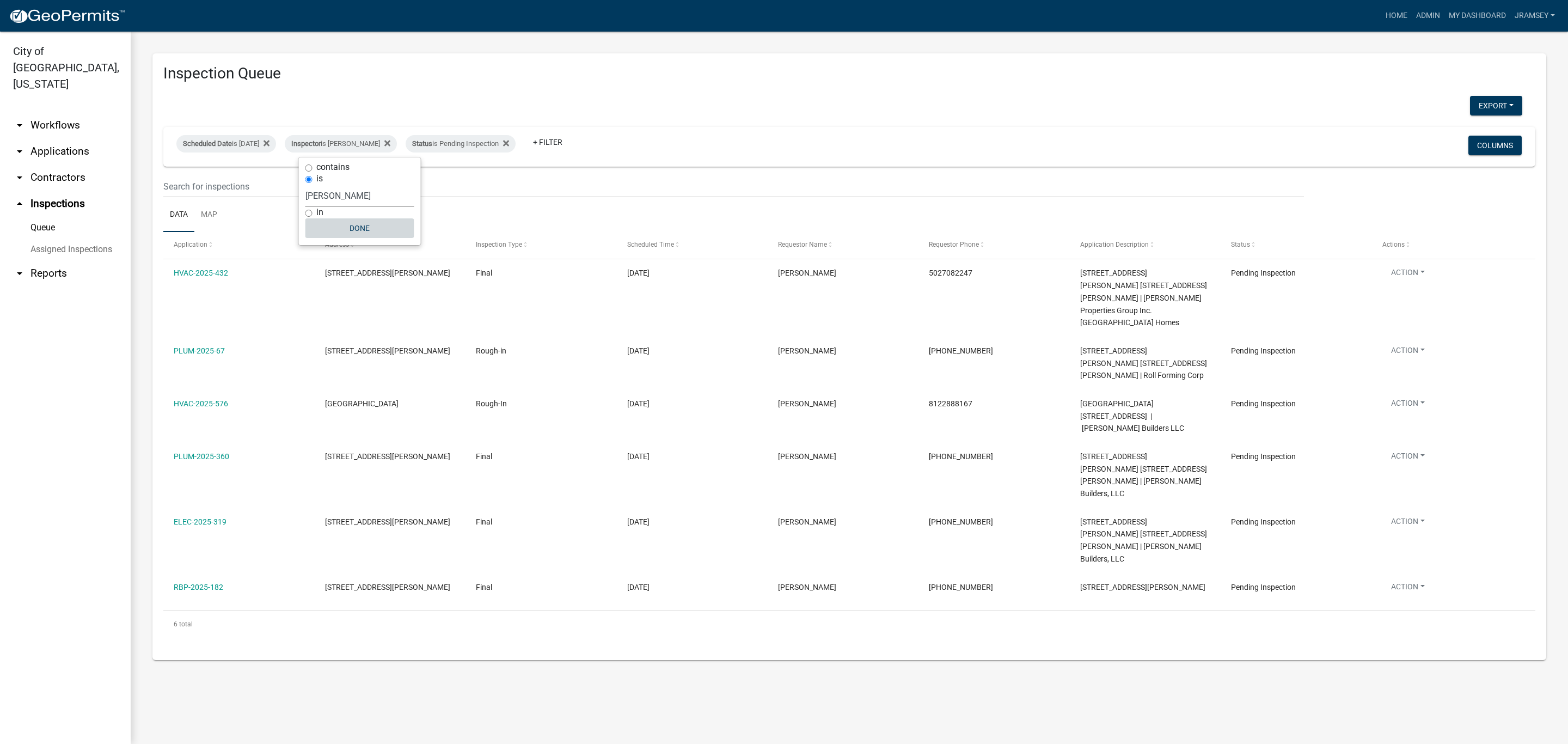
click at [363, 231] on button "Done" at bounding box center [360, 228] width 109 height 20
